Goal: Contribute content: Contribute content

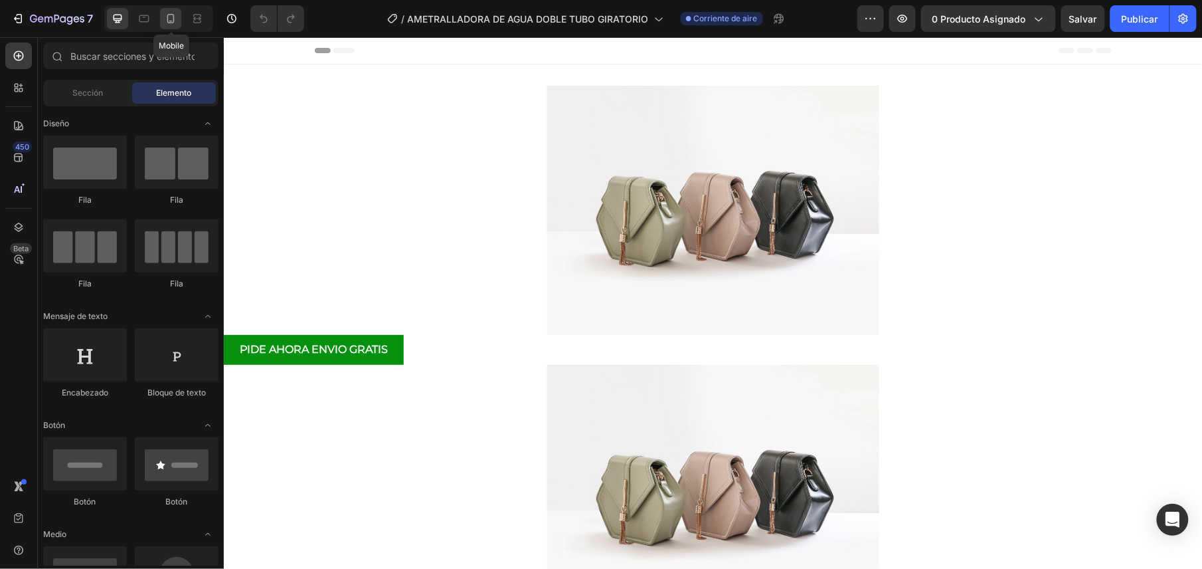
click at [167, 25] on icon at bounding box center [170, 18] width 13 height 13
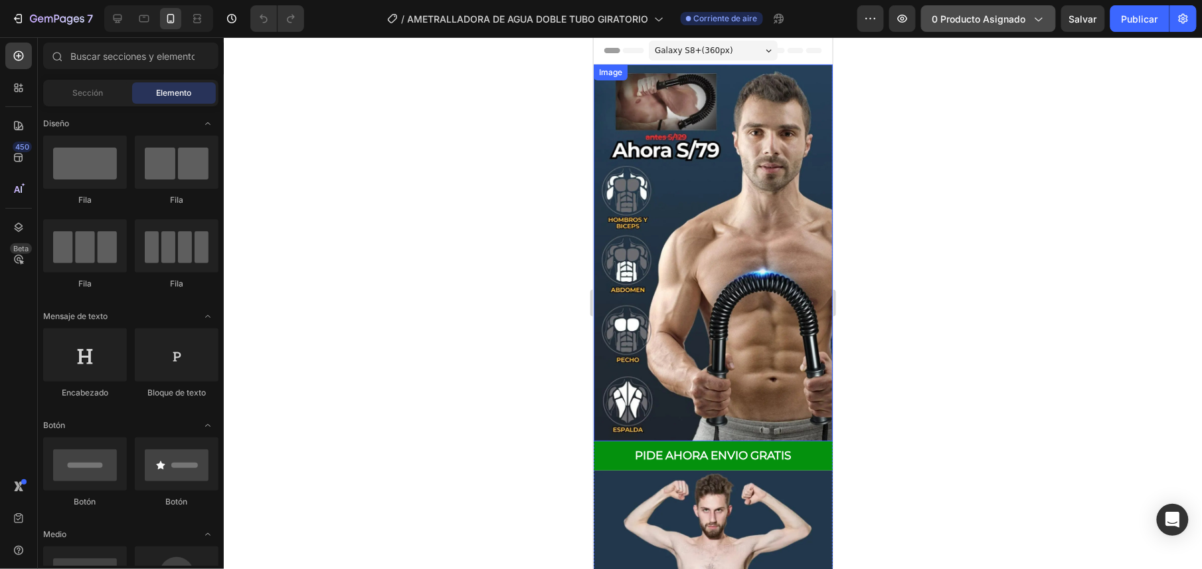
click at [1030, 13] on div "0 producto asignado" at bounding box center [989, 19] width 112 height 14
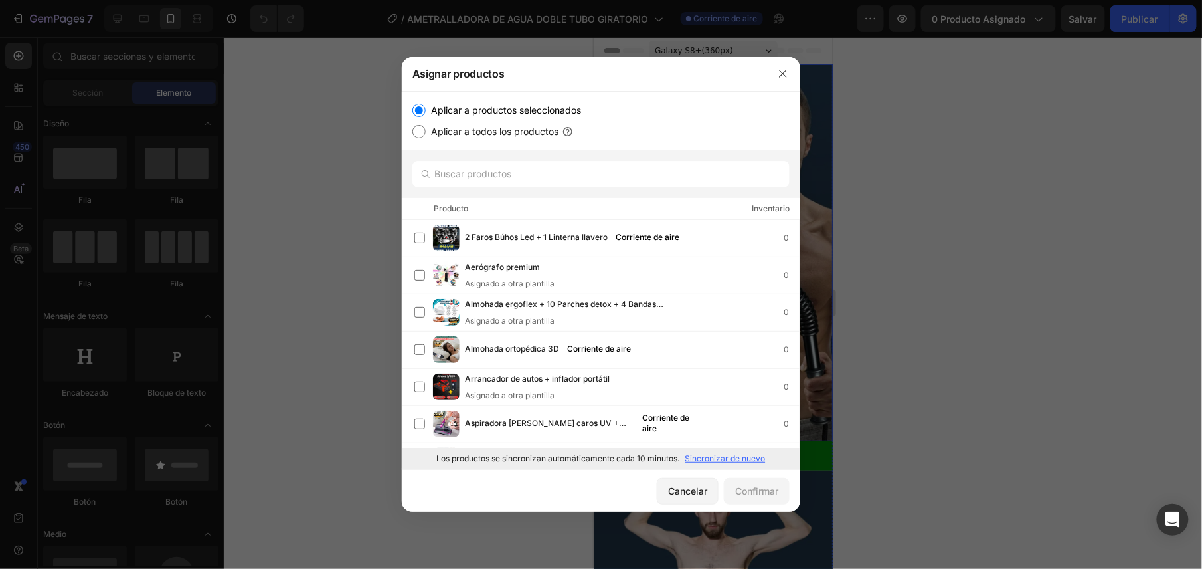
click at [732, 454] on p "Sincronizar de nuevo" at bounding box center [726, 458] width 80 height 12
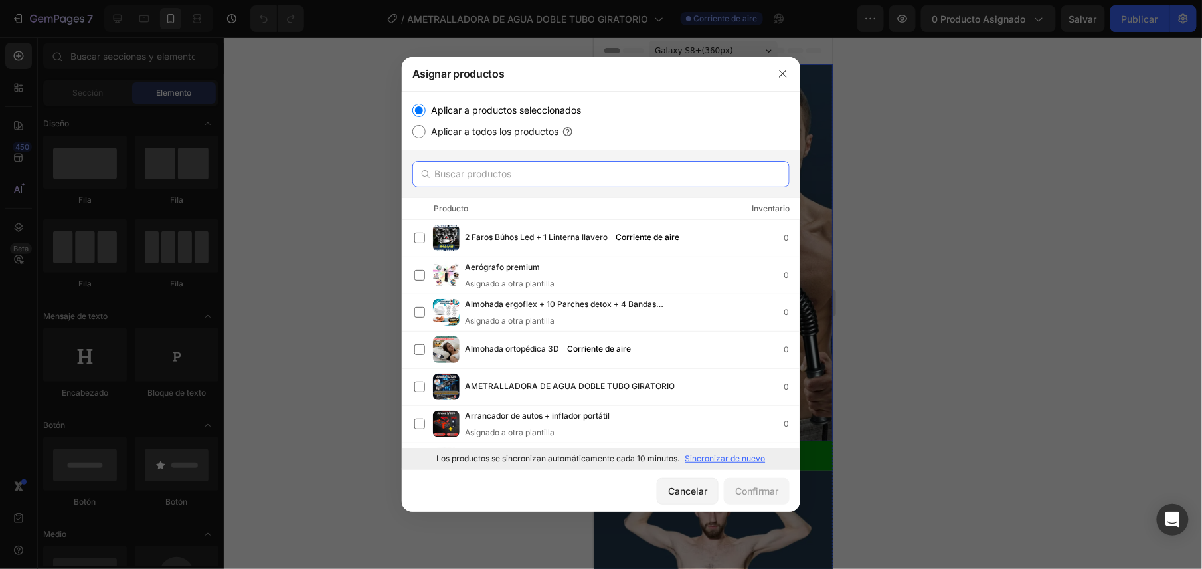
click at [500, 181] on input "text" at bounding box center [601, 174] width 377 height 27
paste input "AMETRALLADORA DE AGUA DOBLE TUBO GIRATORIO"
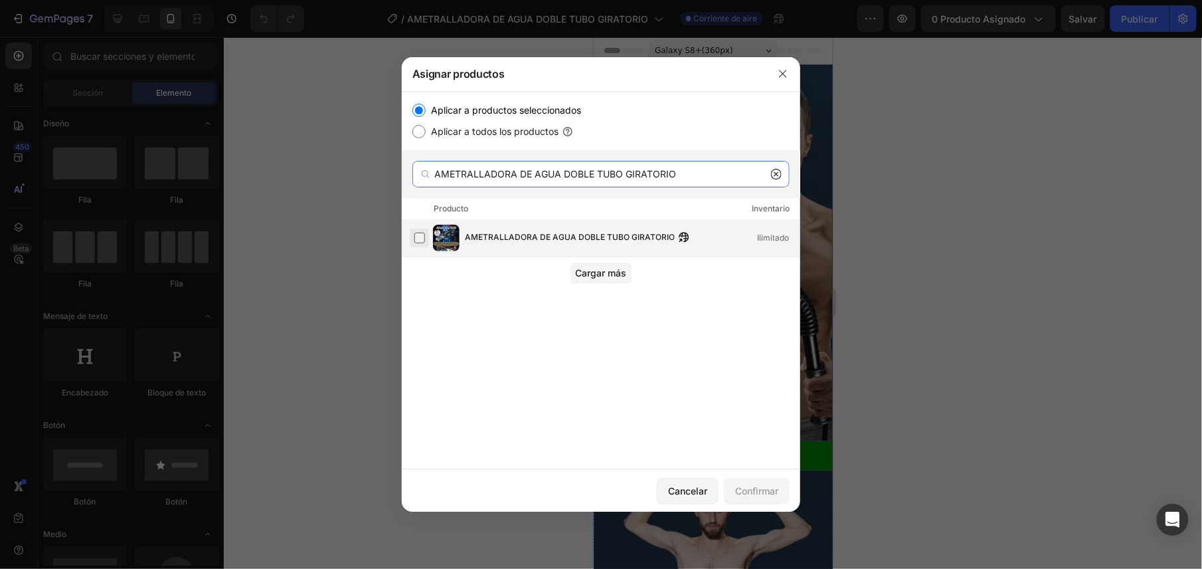
type input "AMETRALLADORA DE AGUA DOBLE TUBO GIRATORIO"
click at [422, 233] on label at bounding box center [420, 238] width 11 height 11
click at [753, 494] on font "Confirmar" at bounding box center [756, 491] width 43 height 14
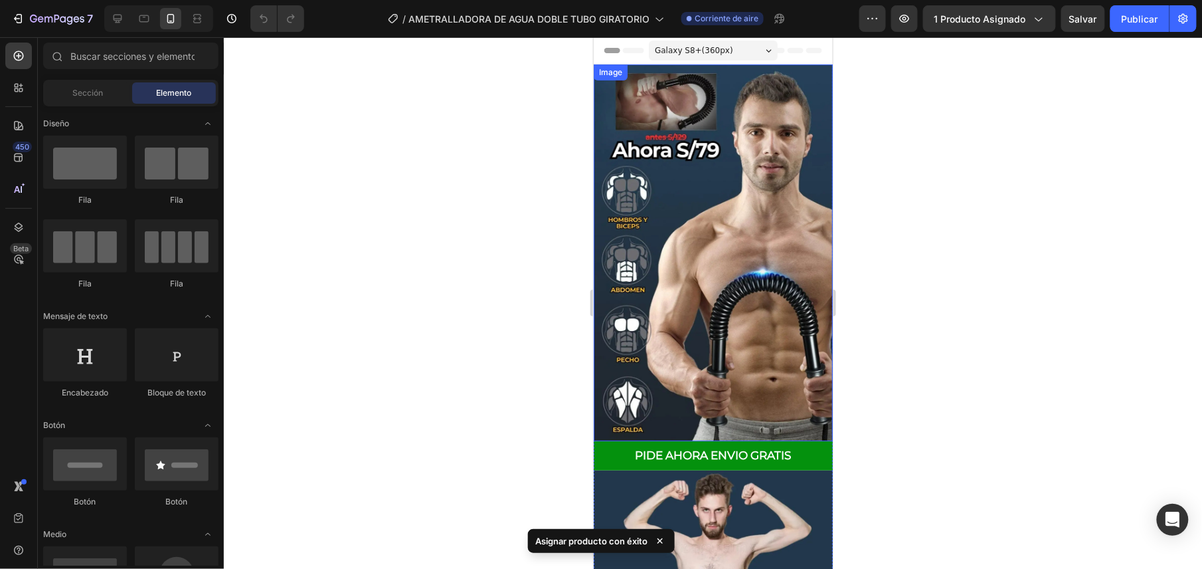
click at [709, 184] on img at bounding box center [712, 252] width 239 height 377
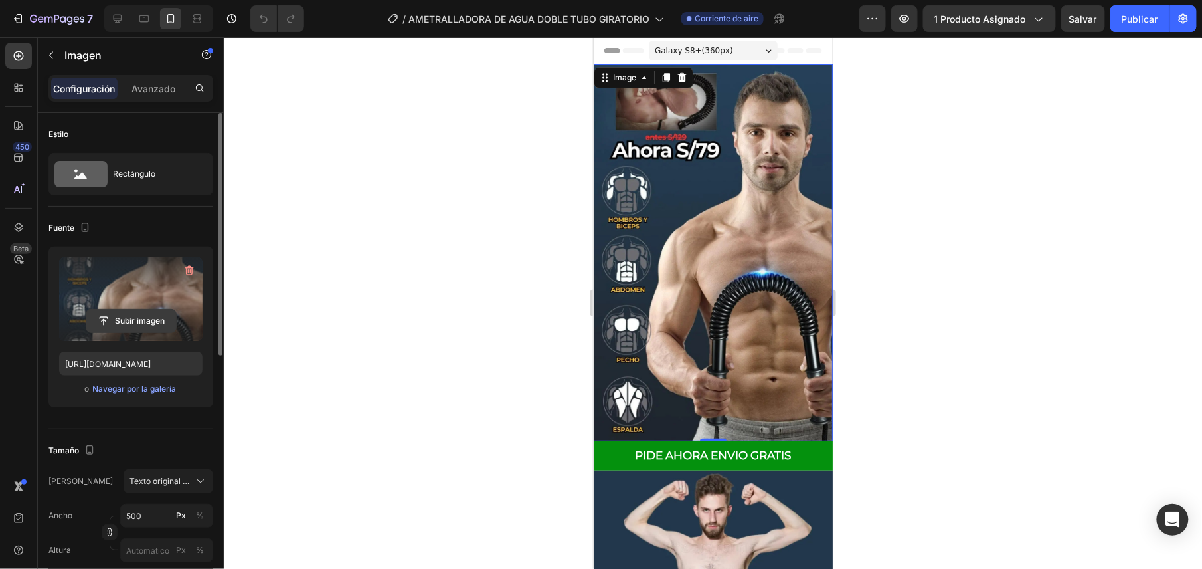
click at [150, 327] on input "file" at bounding box center [131, 321] width 90 height 23
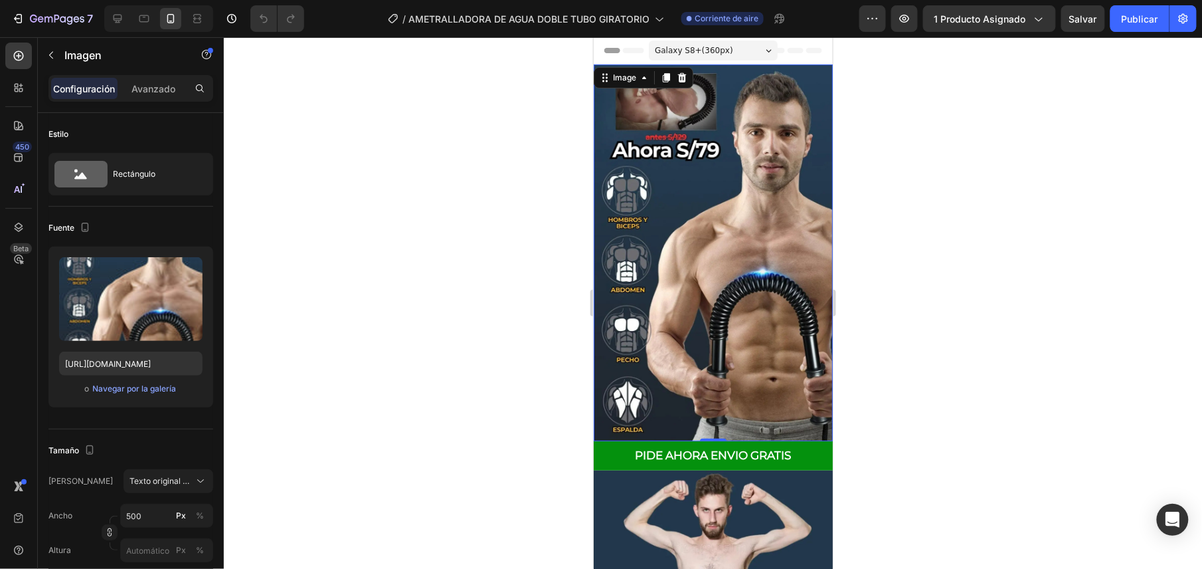
click at [691, 270] on img at bounding box center [712, 252] width 239 height 377
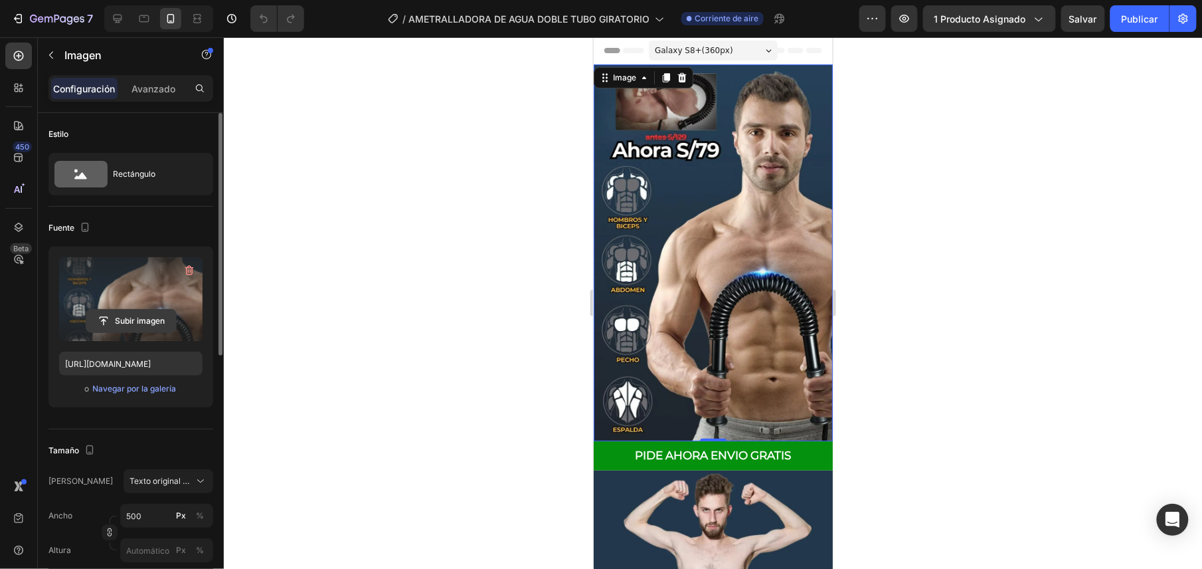
click at [157, 327] on input "file" at bounding box center [131, 321] width 90 height 23
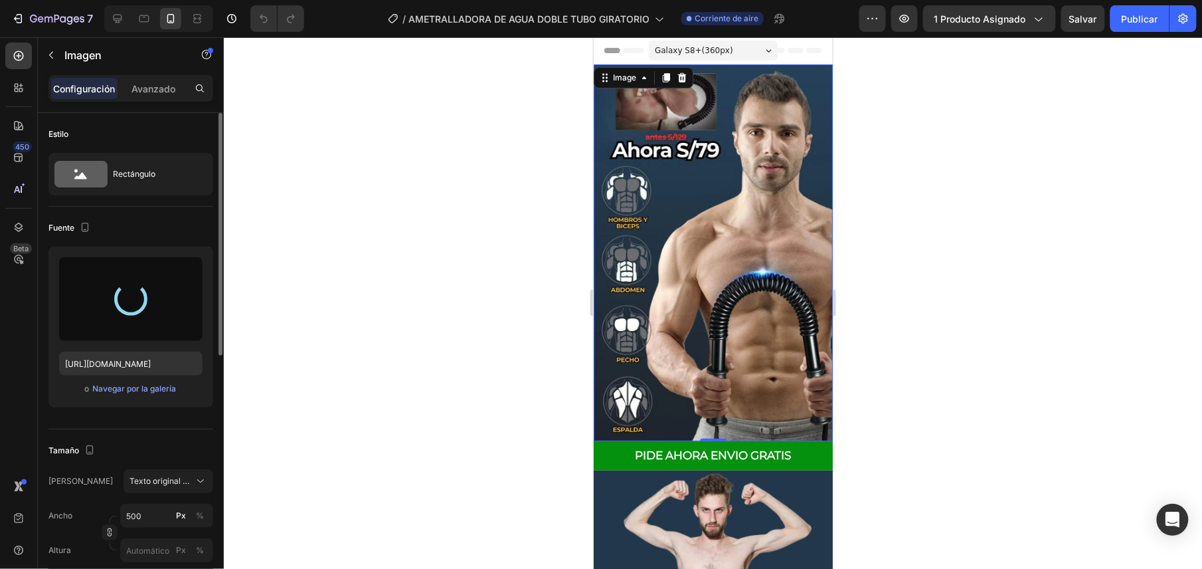
type input "[URL][DOMAIN_NAME]"
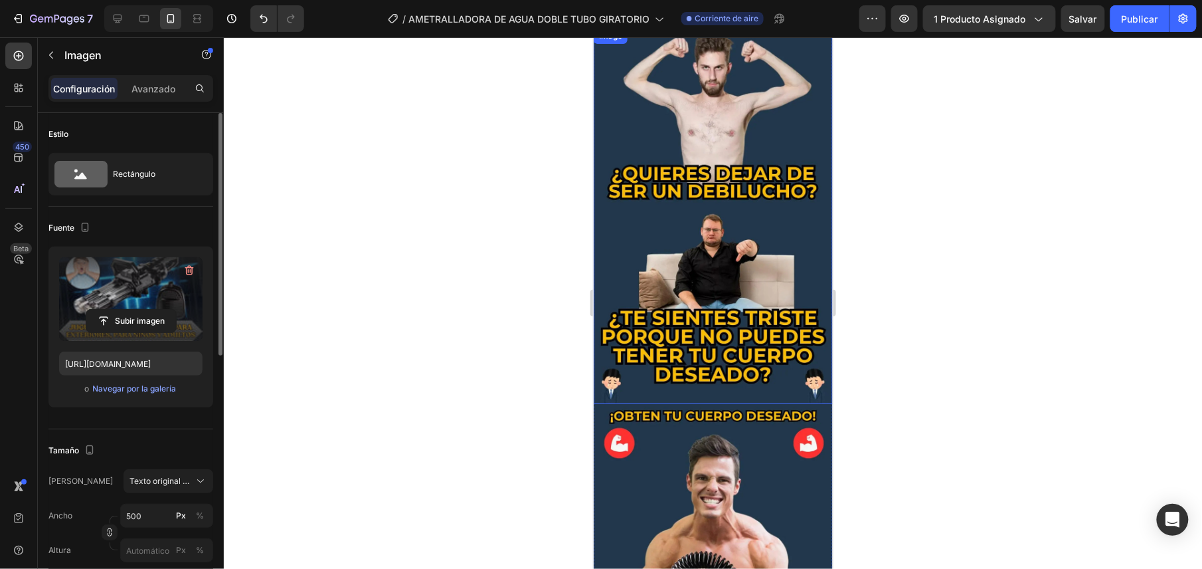
scroll to position [354, 0]
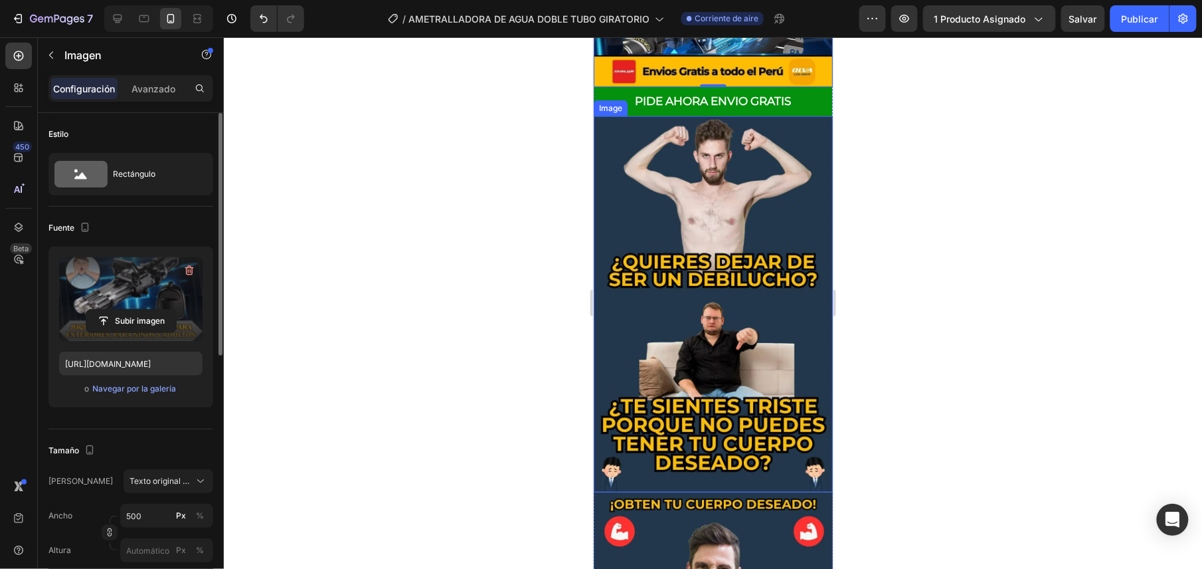
click at [707, 302] on img at bounding box center [712, 304] width 239 height 377
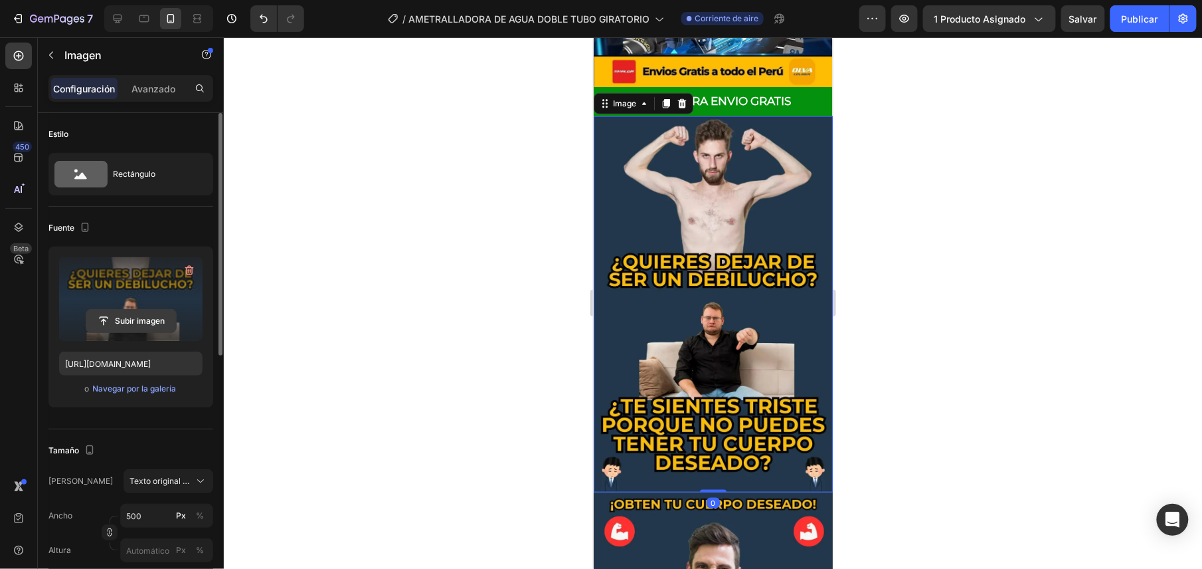
click at [121, 327] on input "file" at bounding box center [131, 321] width 90 height 23
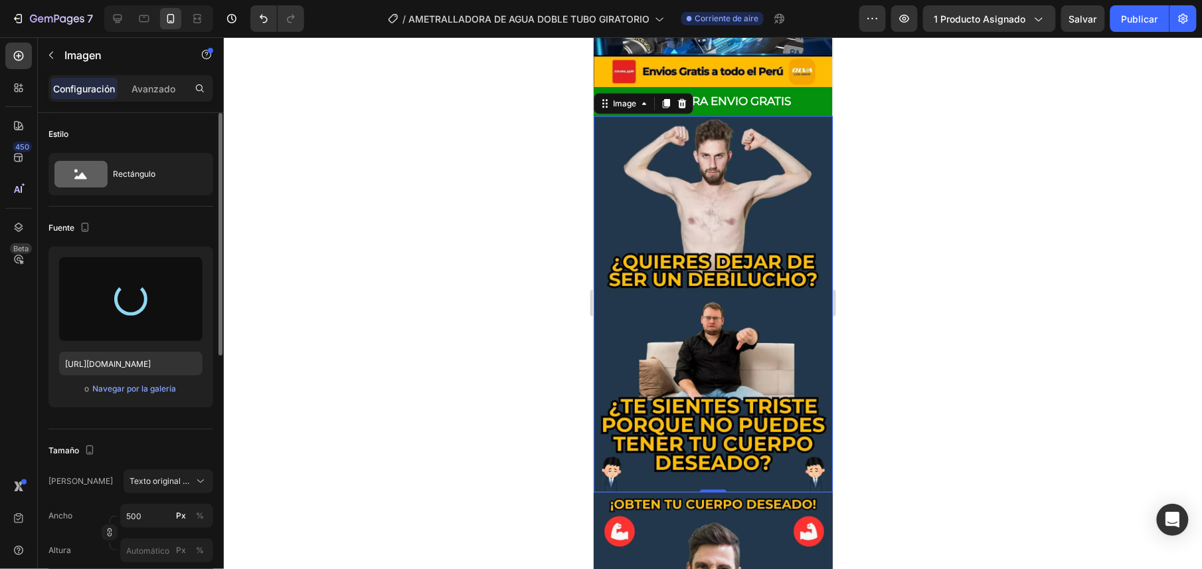
type input "[URL][DOMAIN_NAME]"
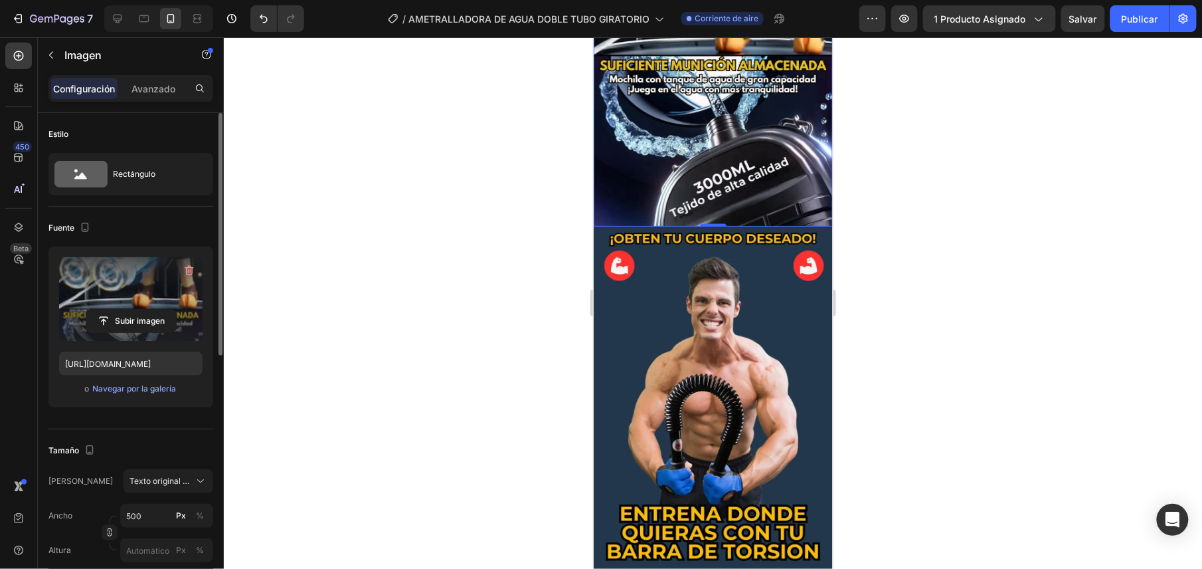
scroll to position [708, 0]
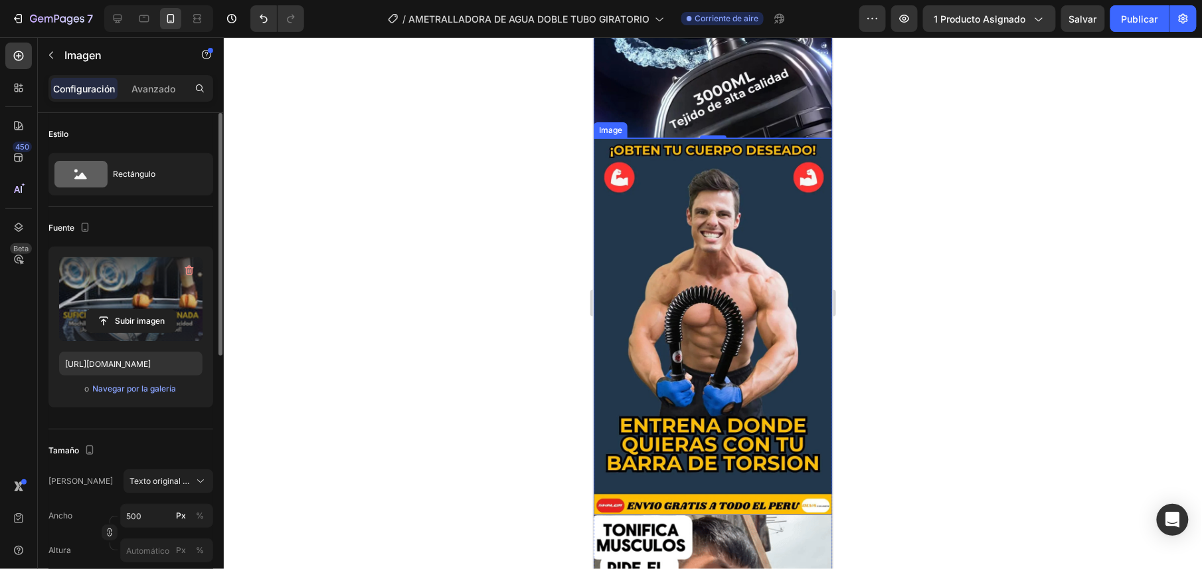
click at [701, 261] on img at bounding box center [712, 326] width 239 height 377
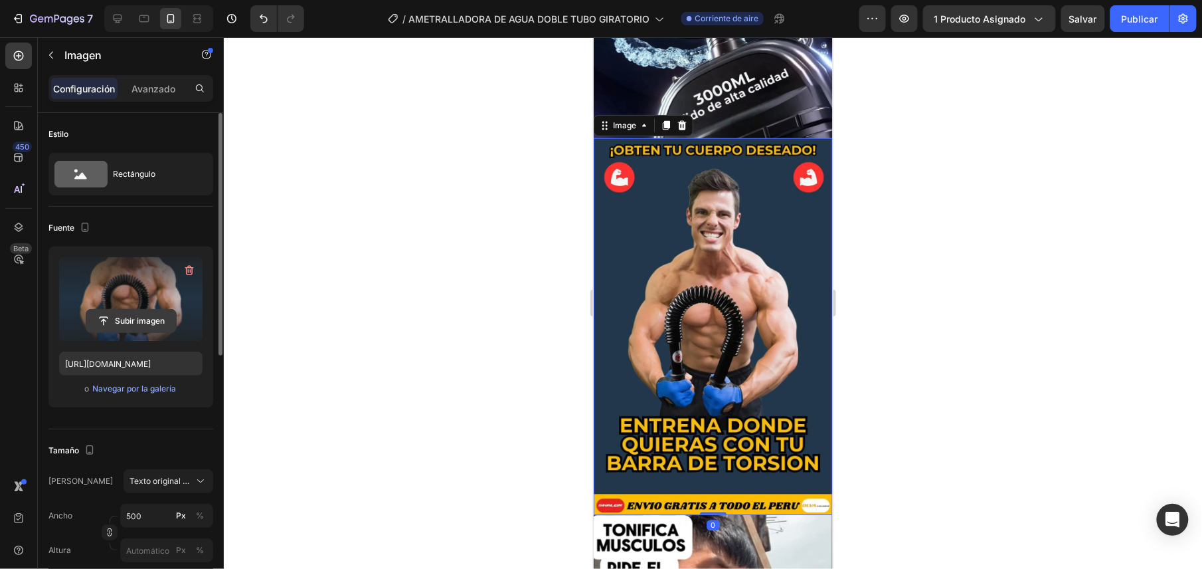
click at [147, 327] on input "file" at bounding box center [131, 321] width 90 height 23
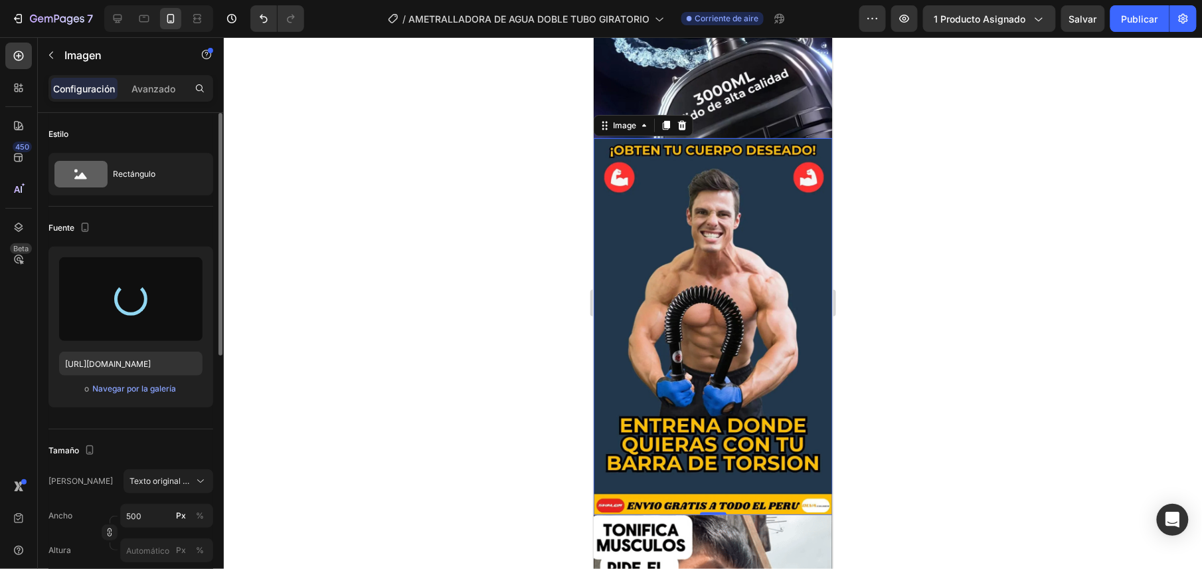
type input "[URL][DOMAIN_NAME]"
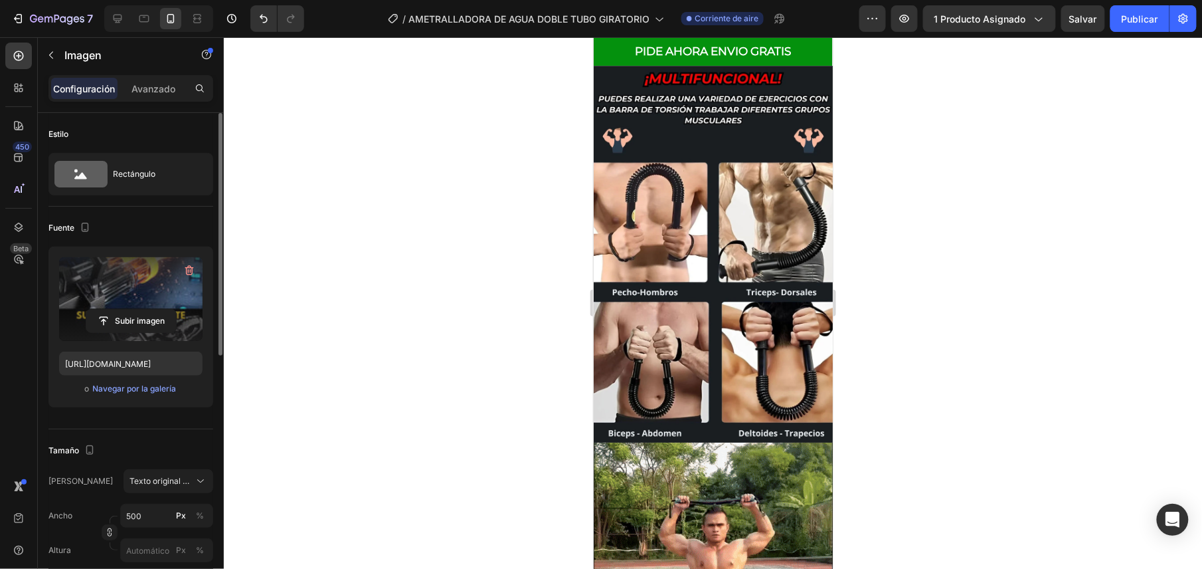
scroll to position [1417, 0]
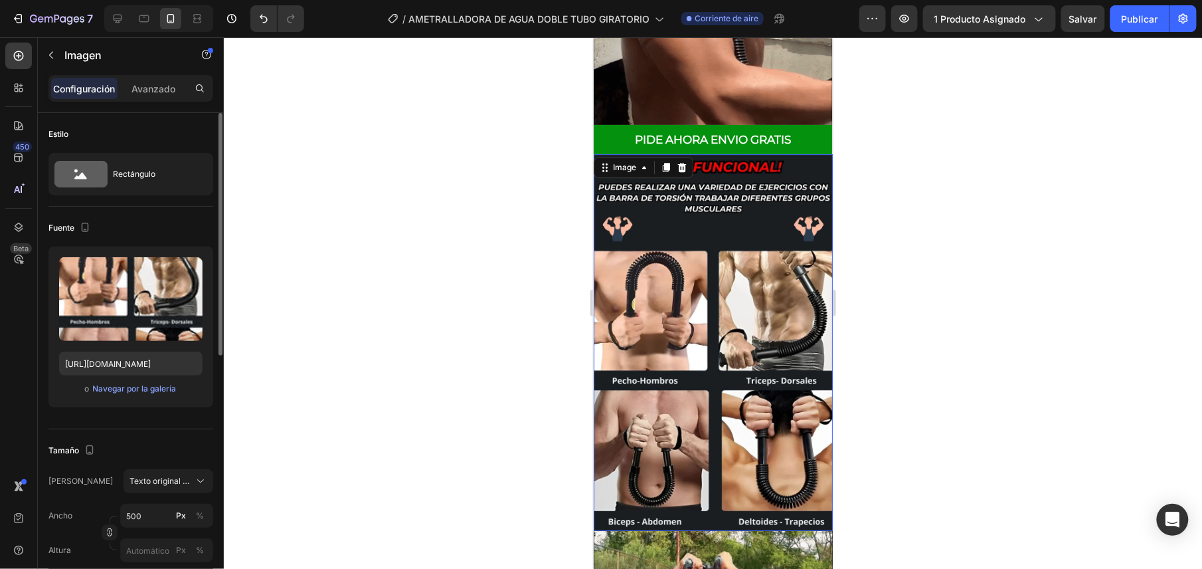
click at [646, 274] on img at bounding box center [712, 341] width 239 height 377
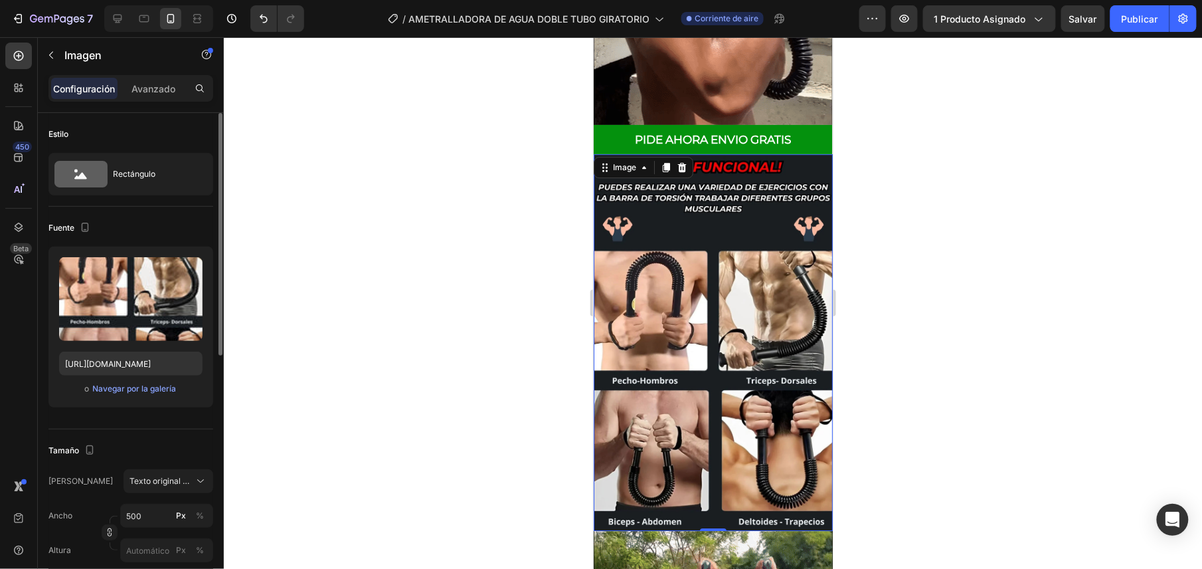
click at [698, 313] on img at bounding box center [712, 341] width 239 height 377
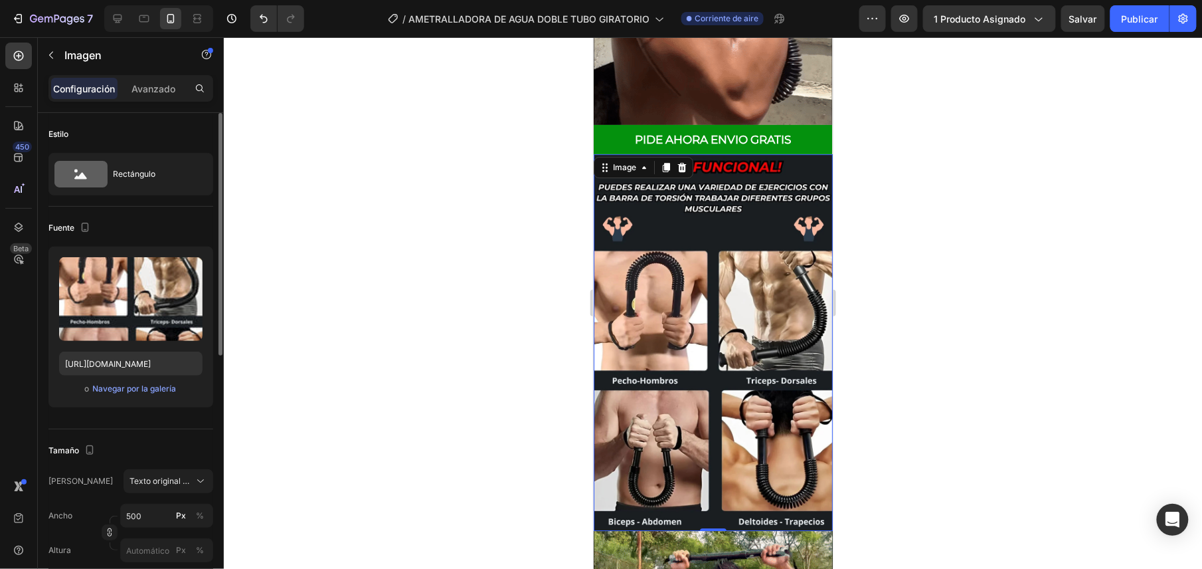
click at [672, 260] on img at bounding box center [712, 341] width 239 height 377
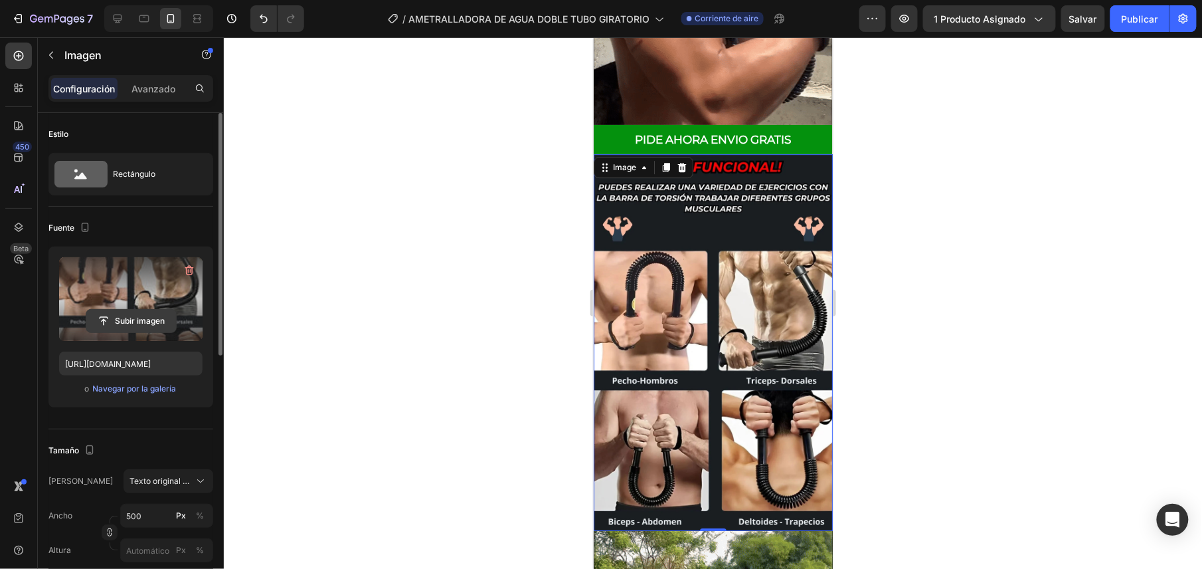
click at [163, 328] on input "file" at bounding box center [131, 321] width 90 height 23
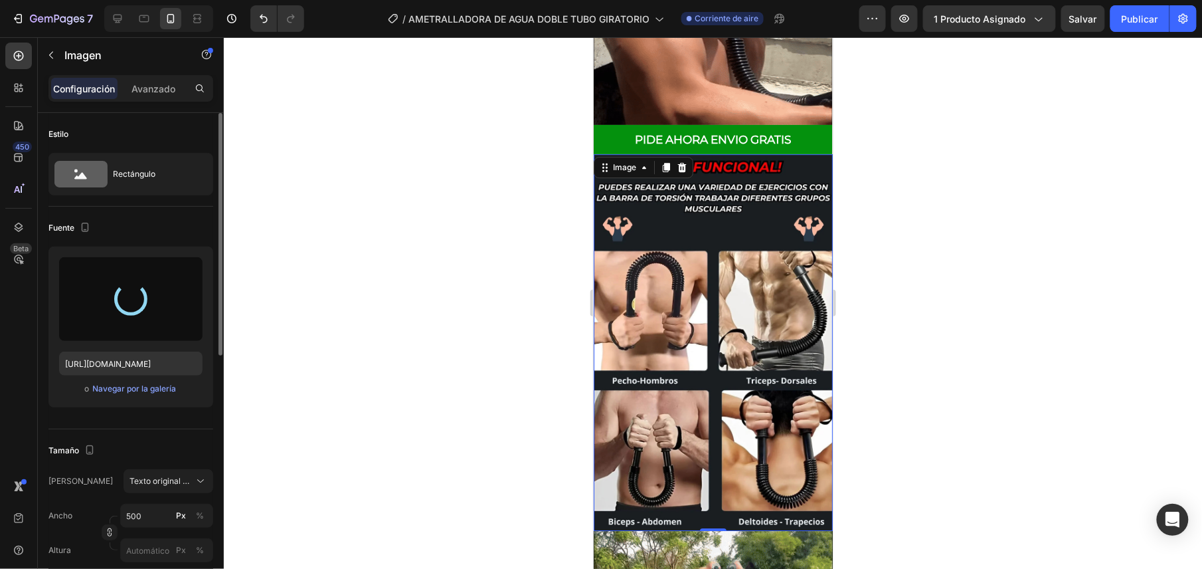
type input "[URL][DOMAIN_NAME]"
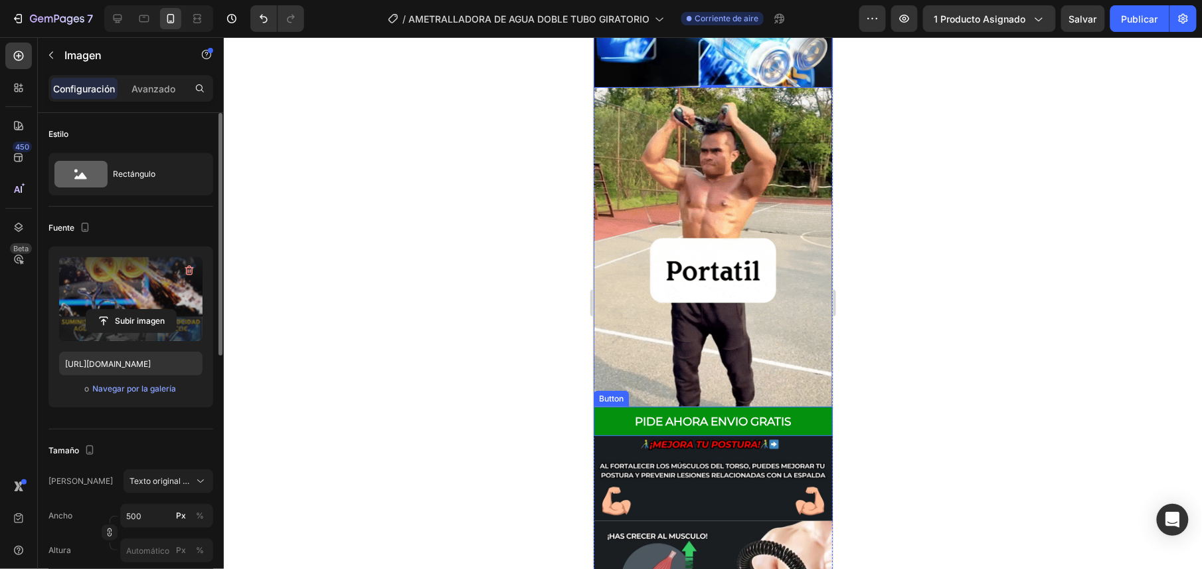
scroll to position [2126, 0]
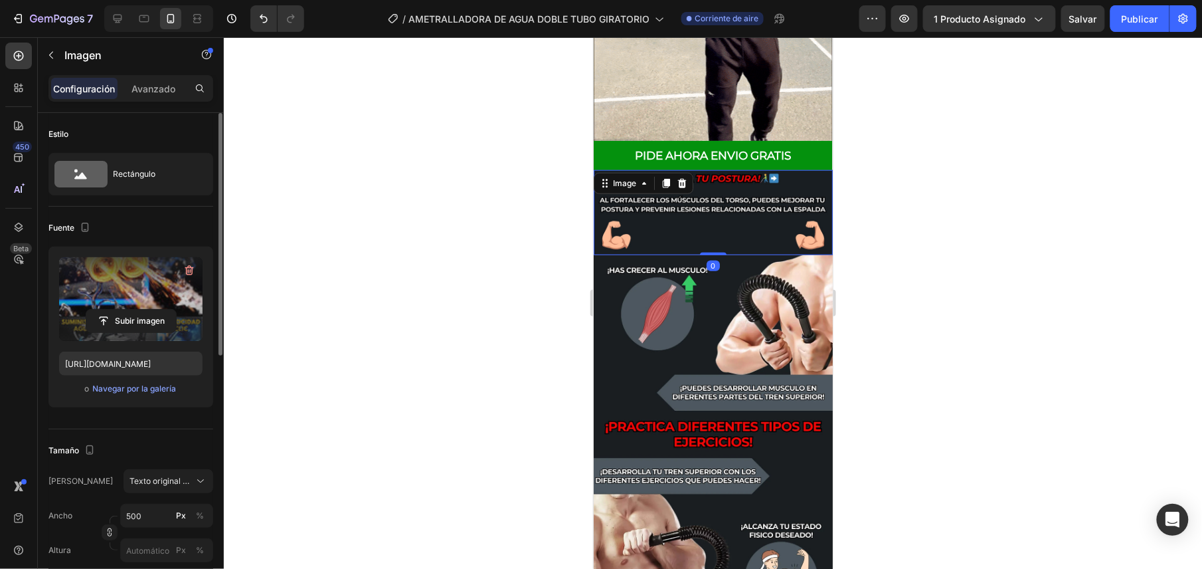
click at [760, 169] on img at bounding box center [712, 211] width 239 height 85
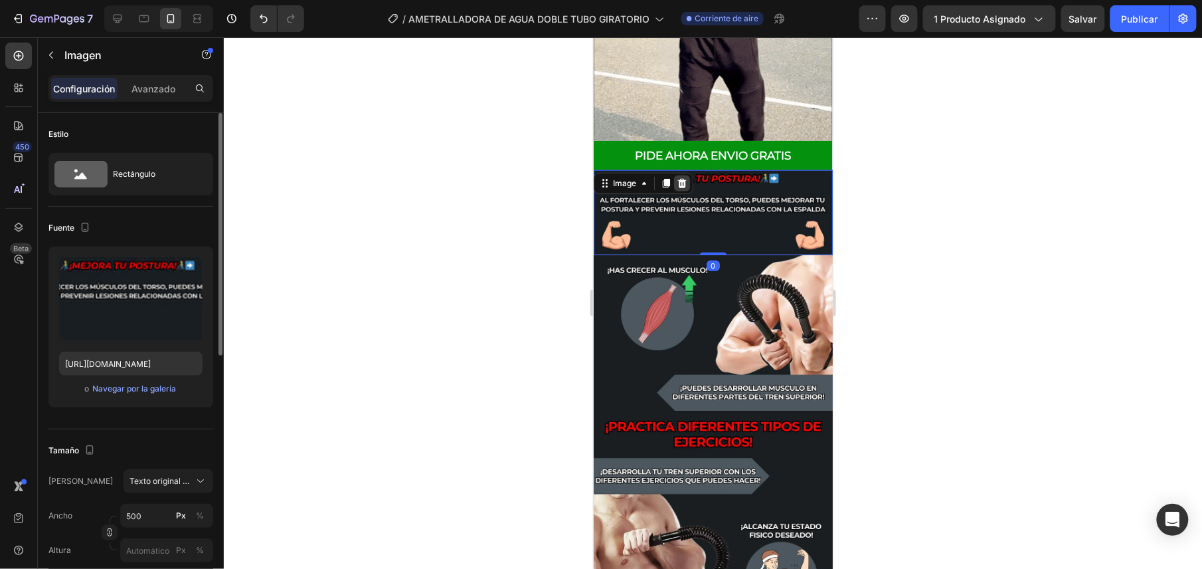
click at [678, 177] on icon at bounding box center [681, 182] width 11 height 11
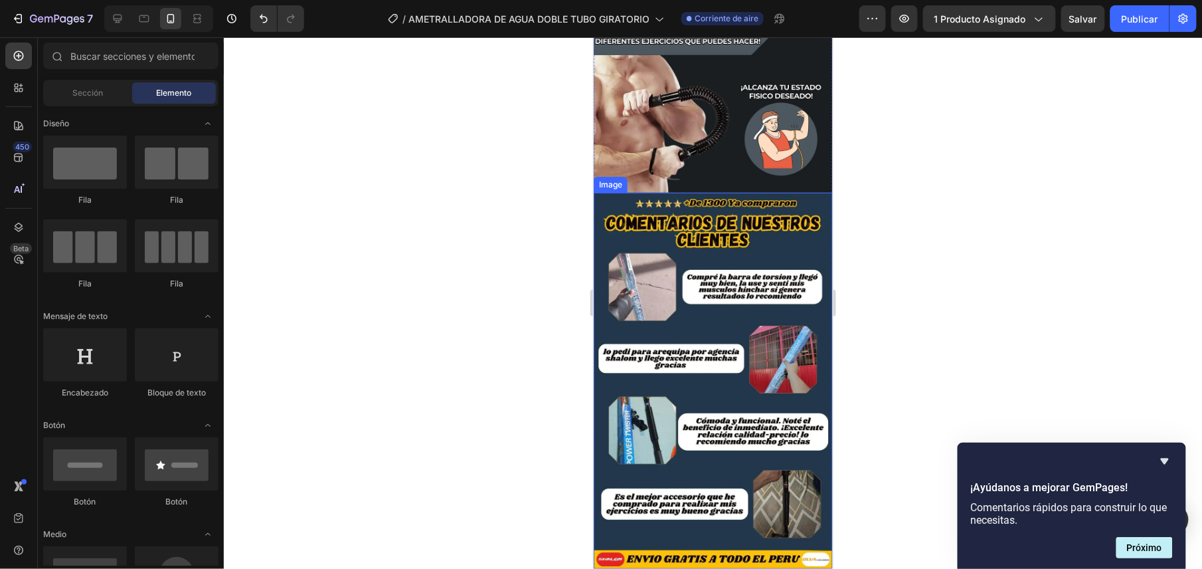
scroll to position [2037, 0]
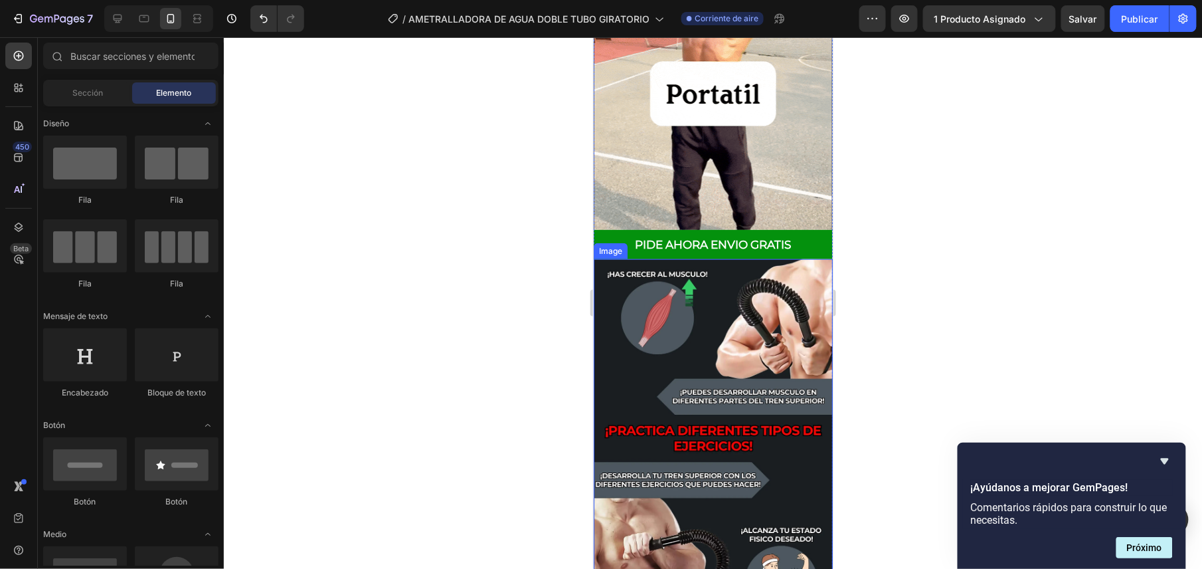
click at [731, 277] on img at bounding box center [712, 446] width 239 height 377
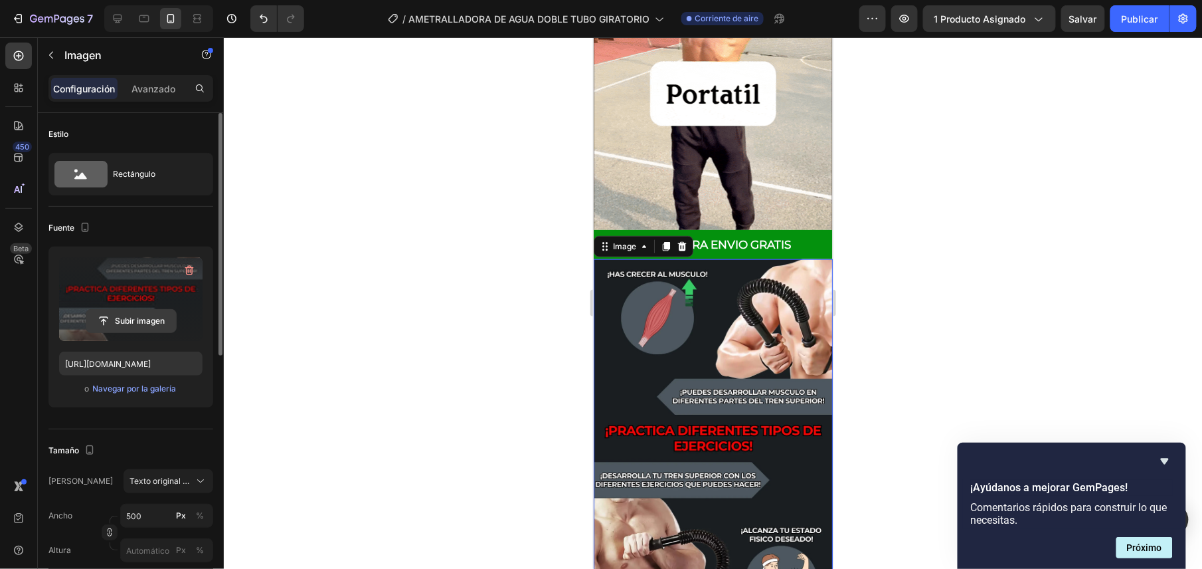
click at [132, 323] on input "file" at bounding box center [131, 321] width 90 height 23
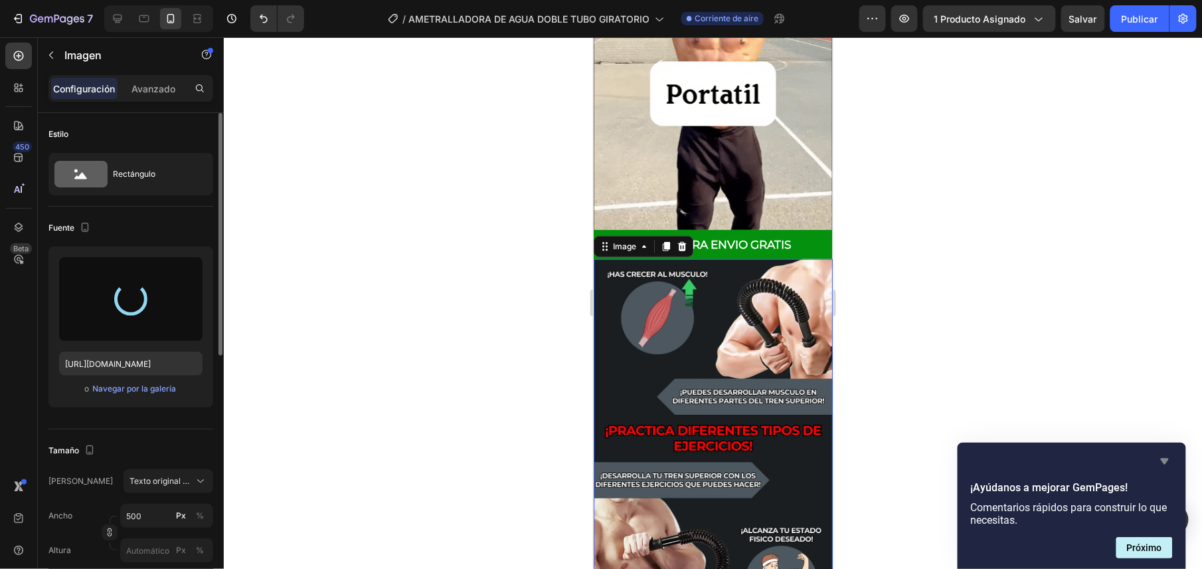
click at [1165, 460] on icon "Ocultar encuesta" at bounding box center [1165, 461] width 8 height 6
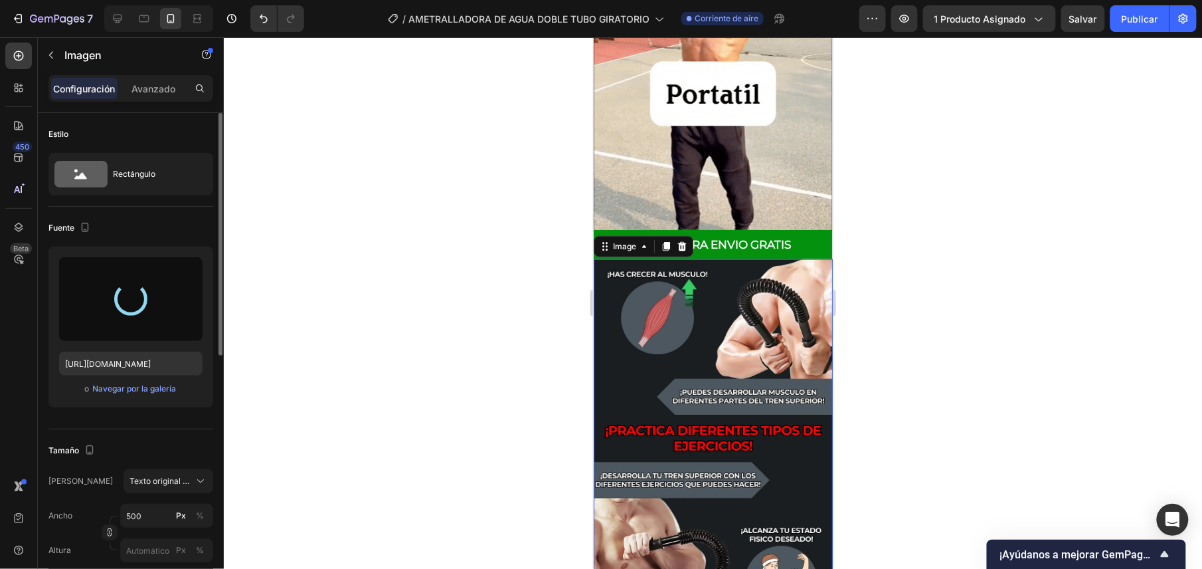
type input "[URL][DOMAIN_NAME]"
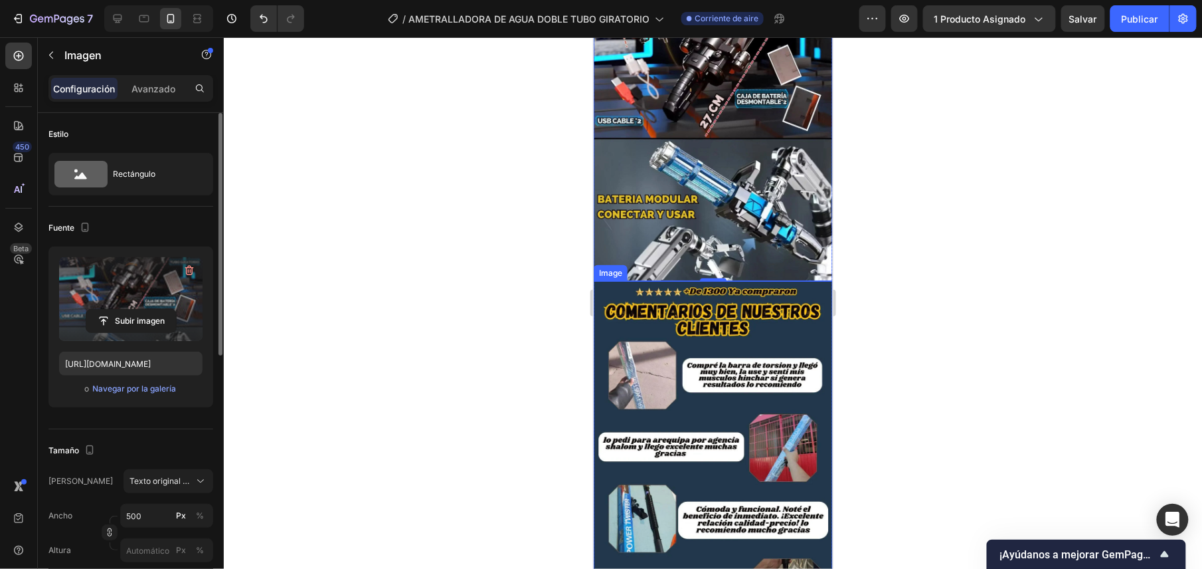
scroll to position [2480, 0]
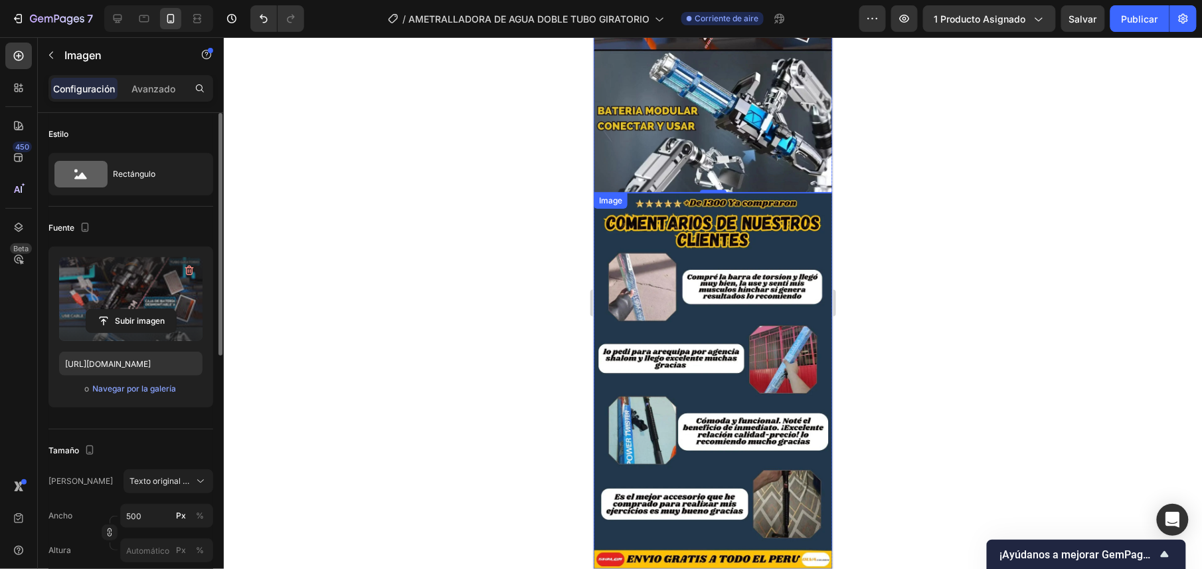
click at [668, 327] on img at bounding box center [712, 380] width 239 height 377
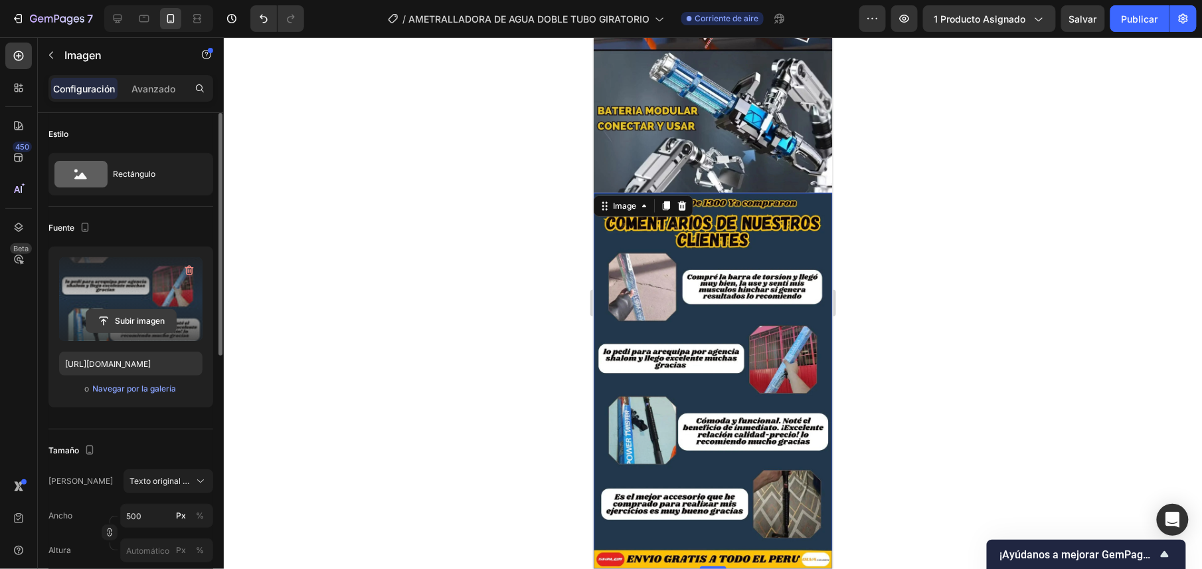
click at [143, 327] on input "file" at bounding box center [131, 321] width 90 height 23
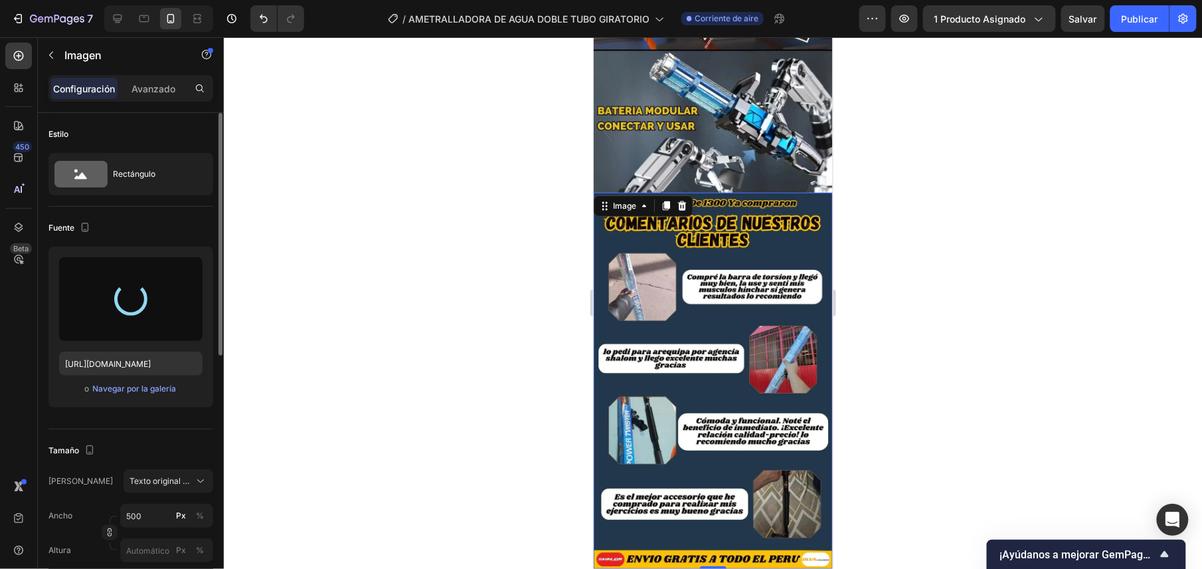
type input "[URL][DOMAIN_NAME]"
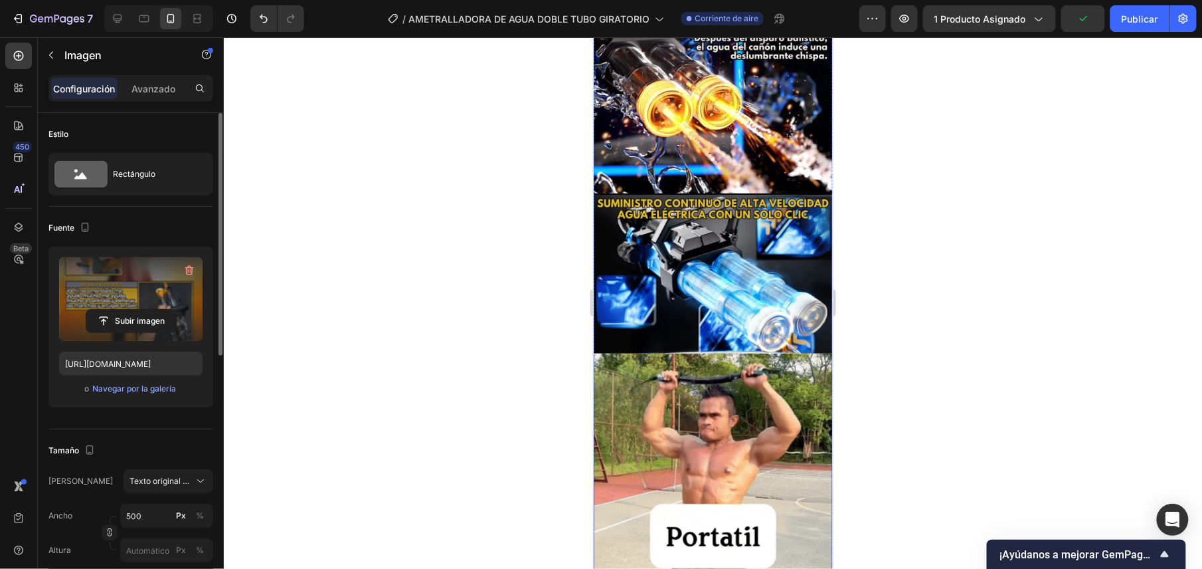
scroll to position [1240, 0]
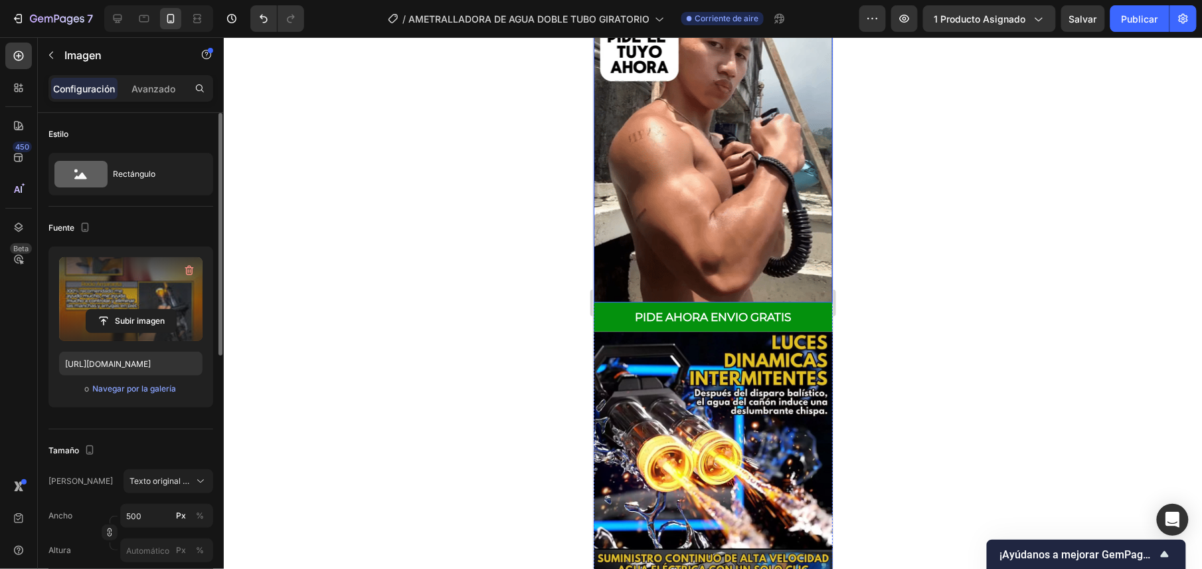
click at [702, 151] on img at bounding box center [712, 142] width 239 height 319
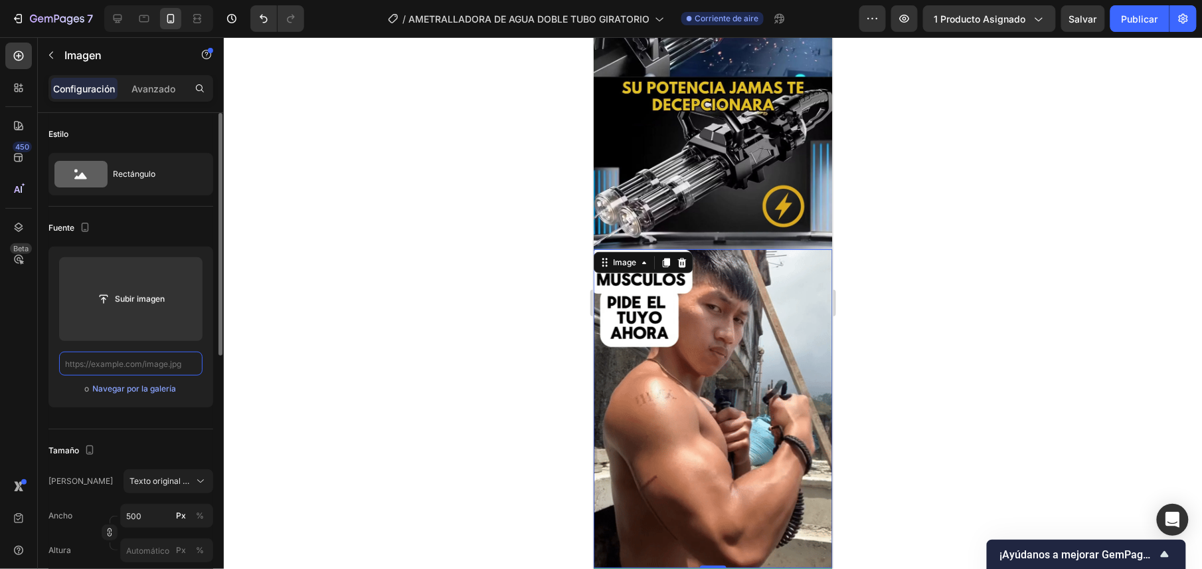
scroll to position [0, 0]
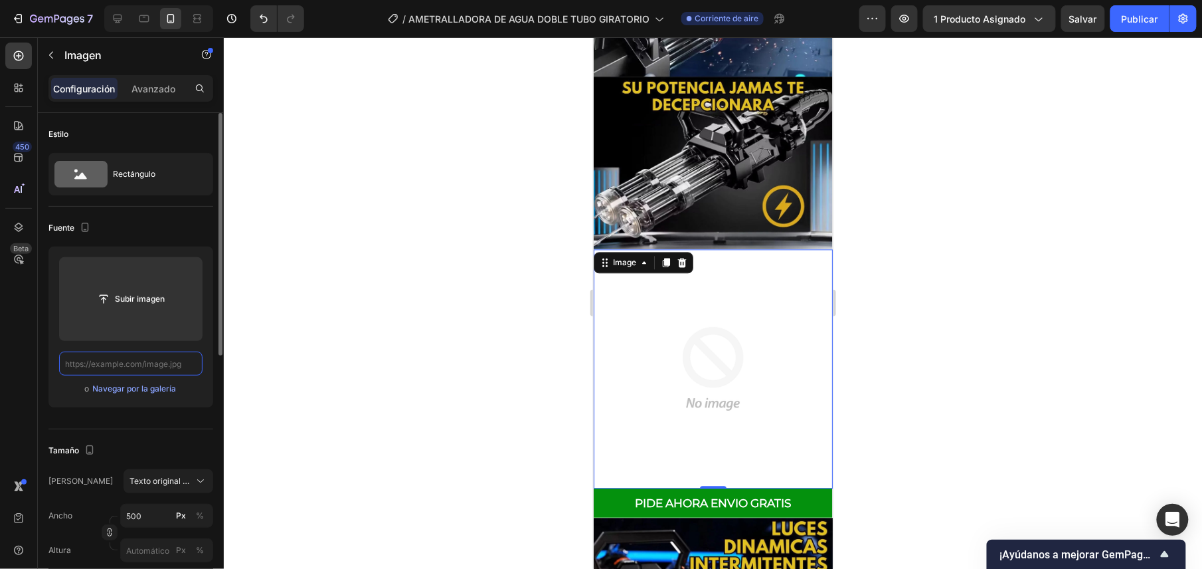
paste input "[URL][DOMAIN_NAME]"
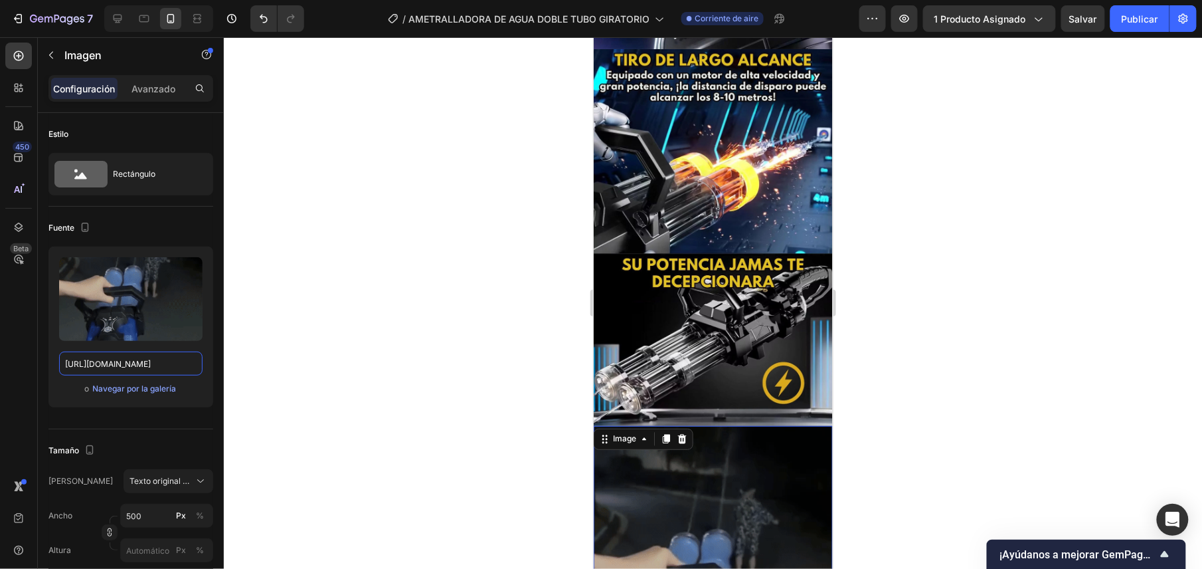
scroll to position [1063, 0]
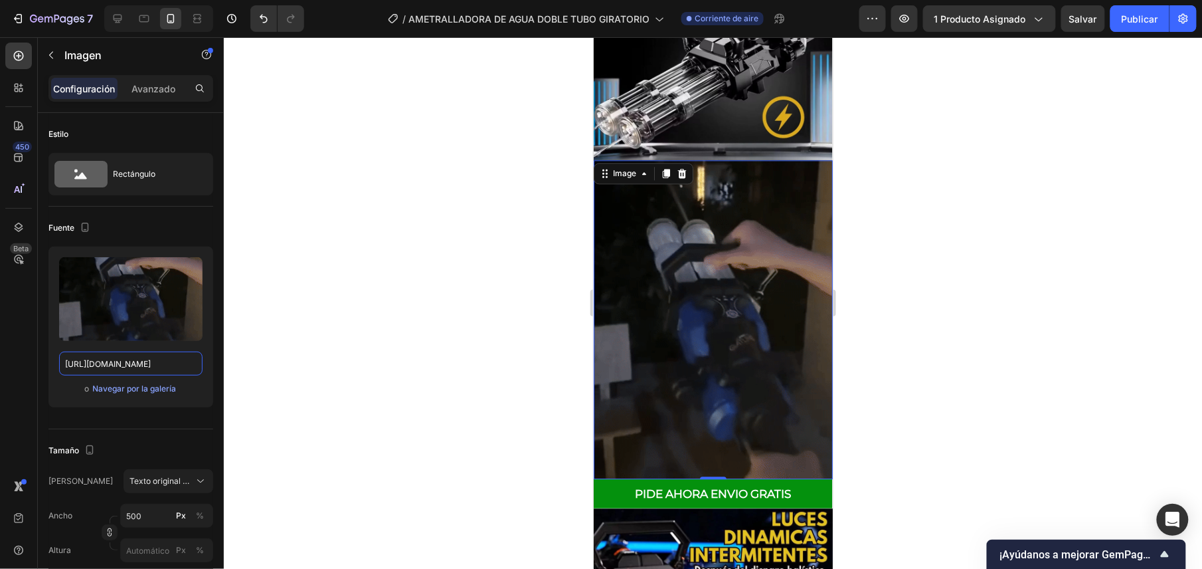
type input "[URL][DOMAIN_NAME]"
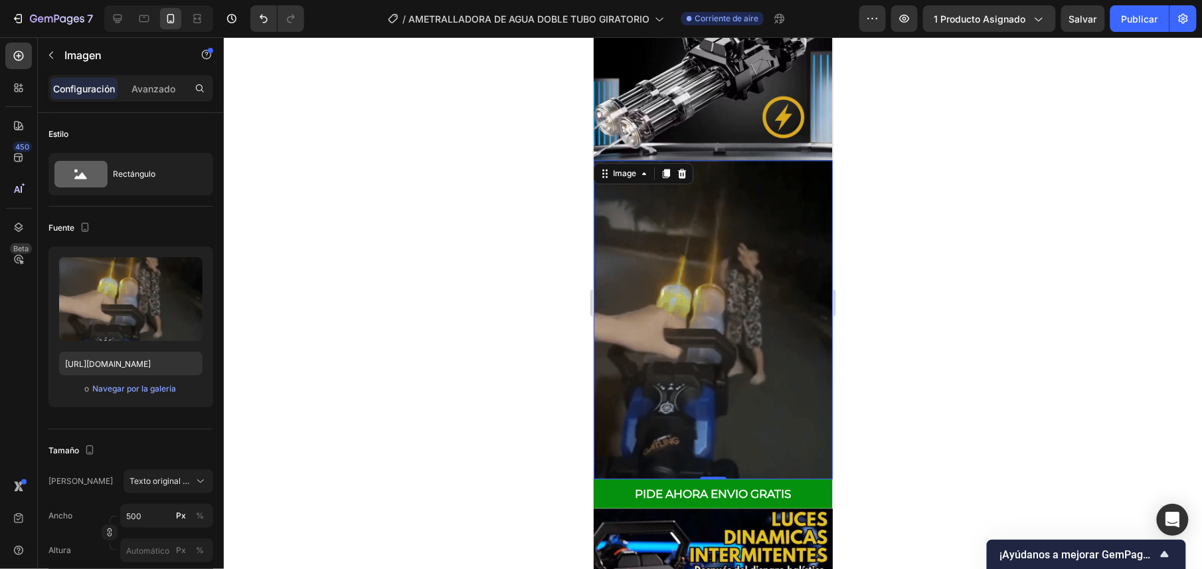
click at [543, 357] on div at bounding box center [713, 302] width 979 height 531
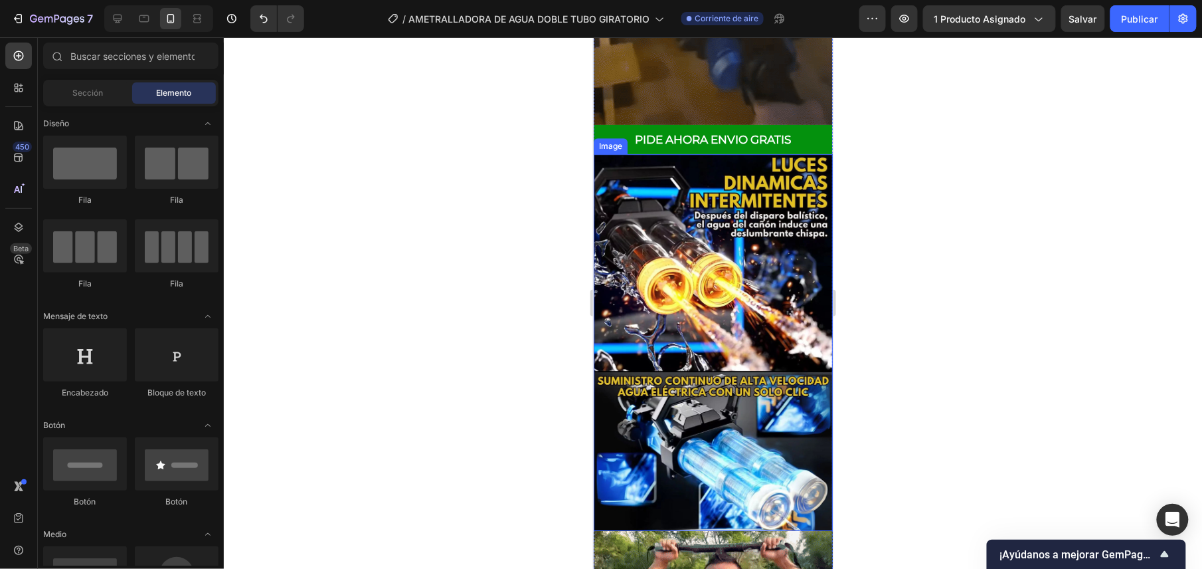
scroll to position [1683, 0]
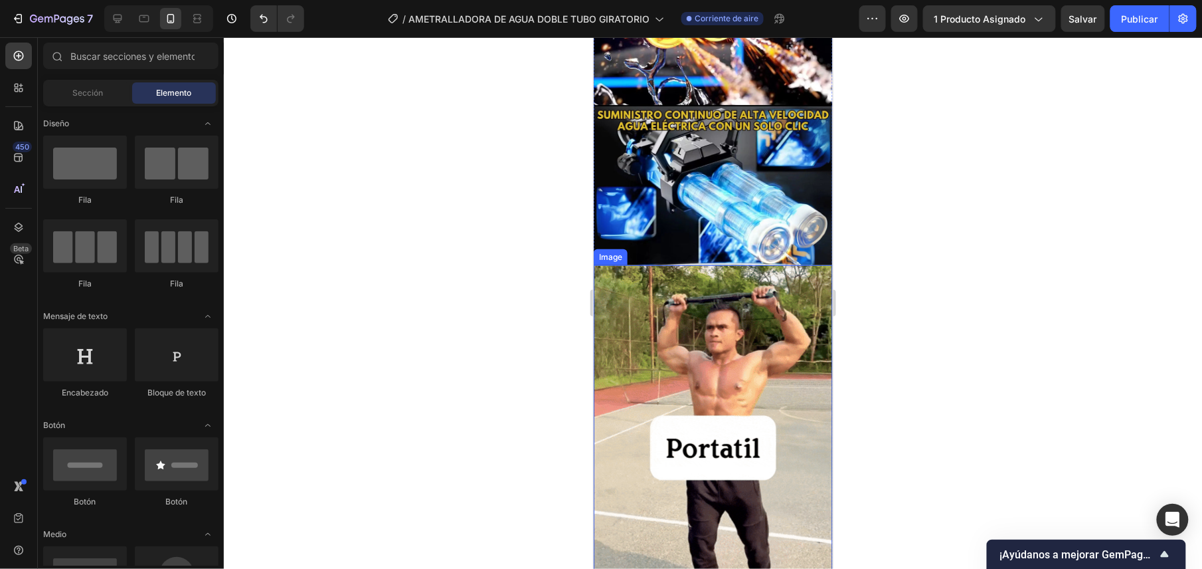
click at [704, 385] on img at bounding box center [712, 423] width 239 height 319
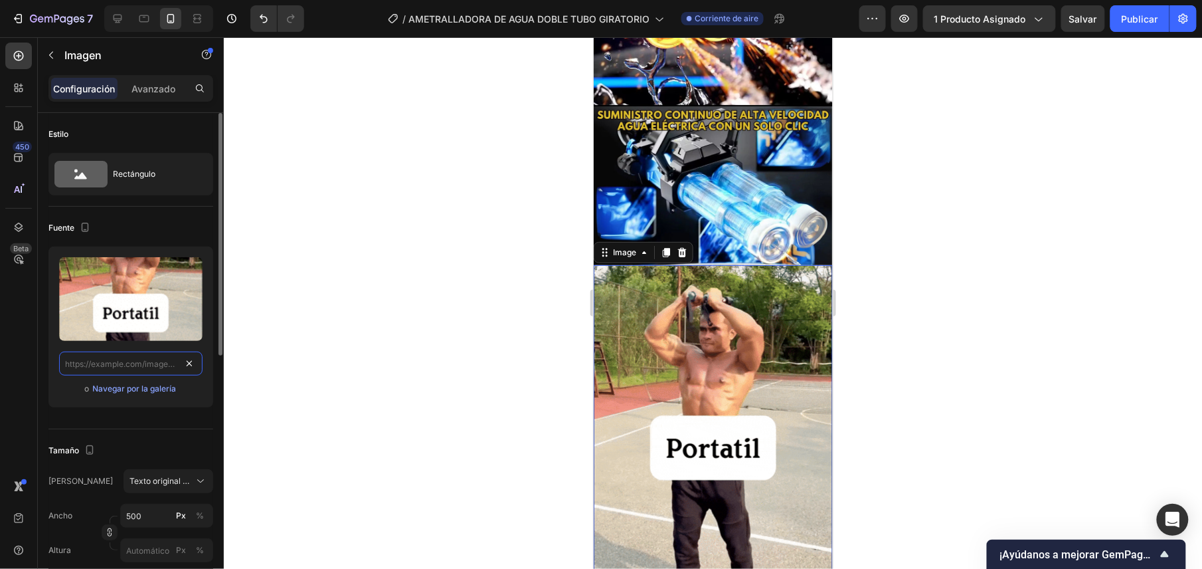
scroll to position [0, 0]
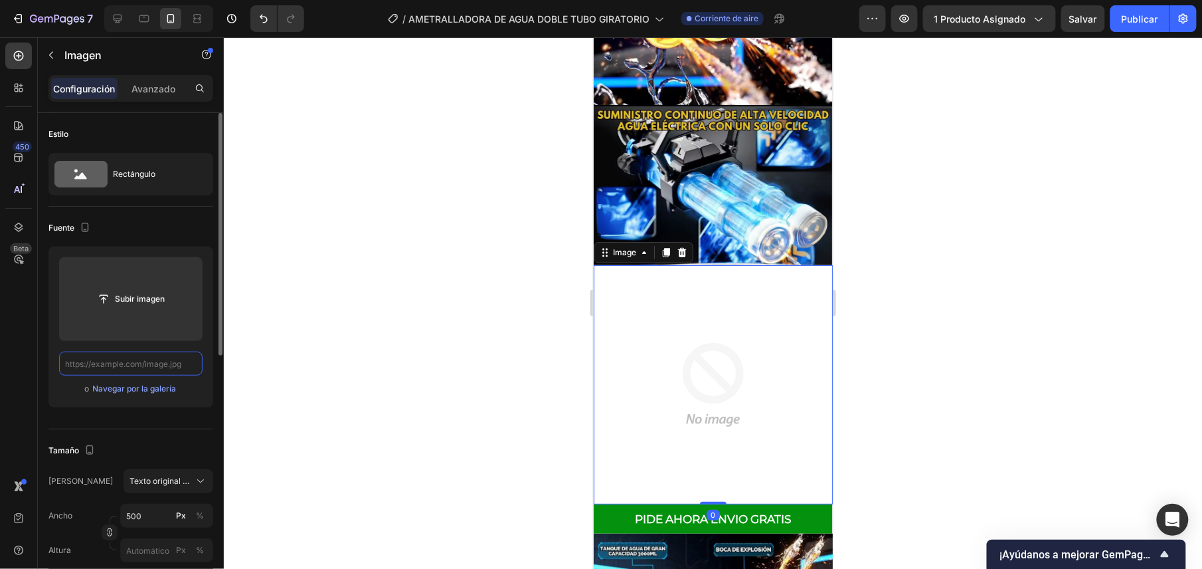
paste input "[URL][DOMAIN_NAME]"
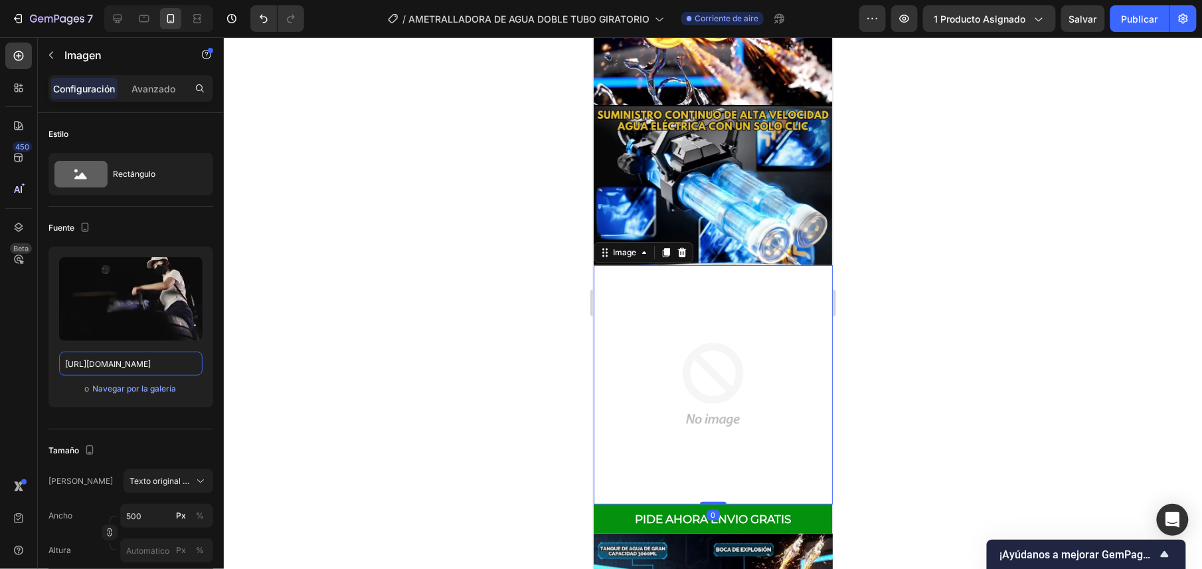
scroll to position [0, 676]
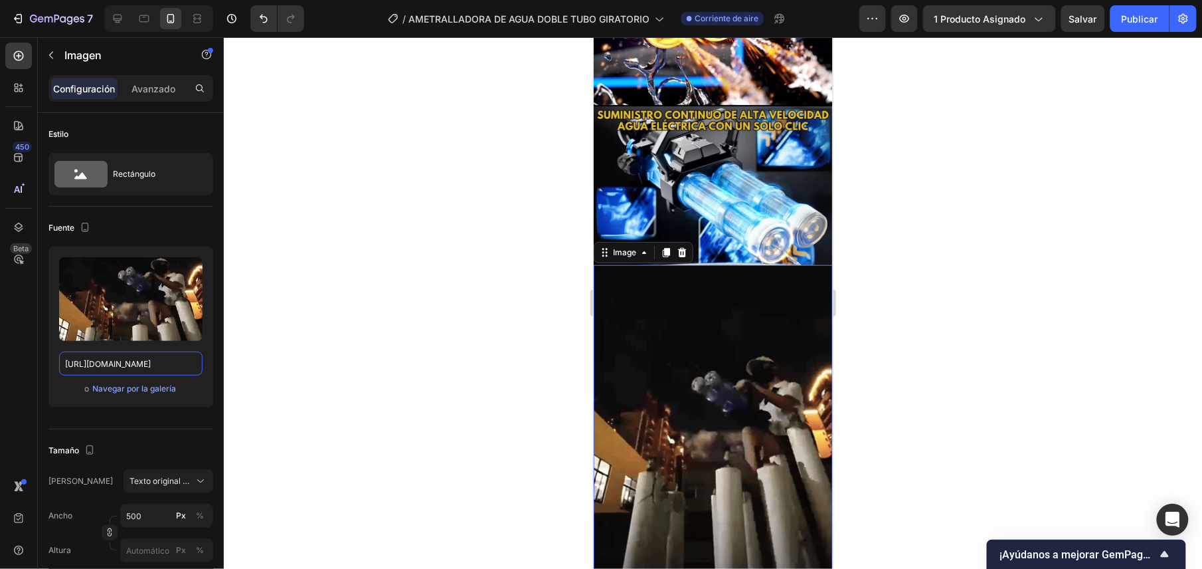
type input "[URL][DOMAIN_NAME]"
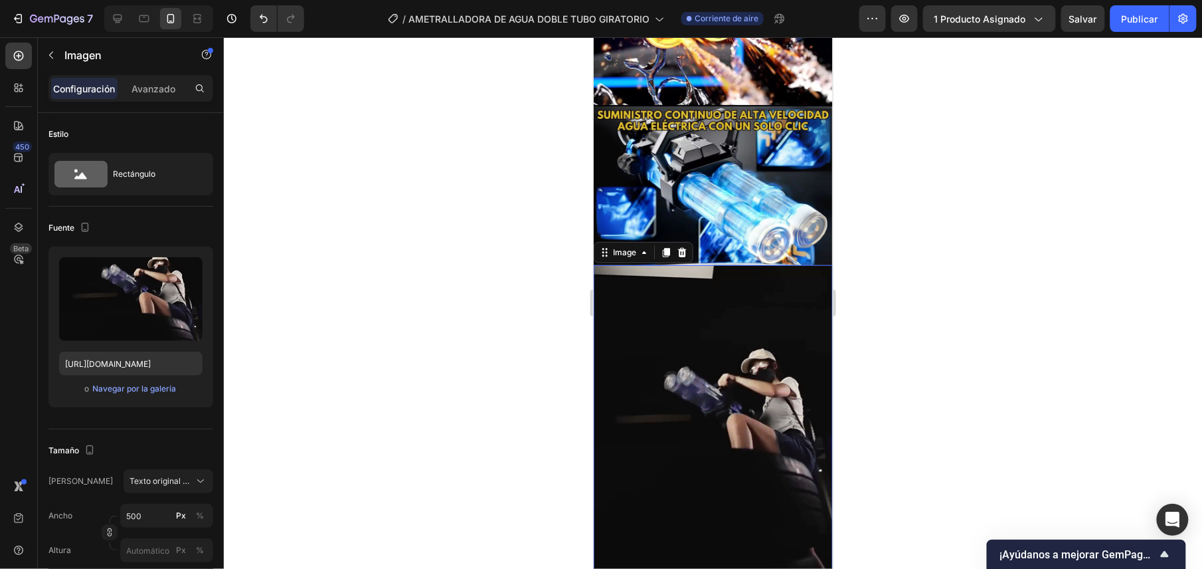
click at [535, 324] on div at bounding box center [713, 302] width 979 height 531
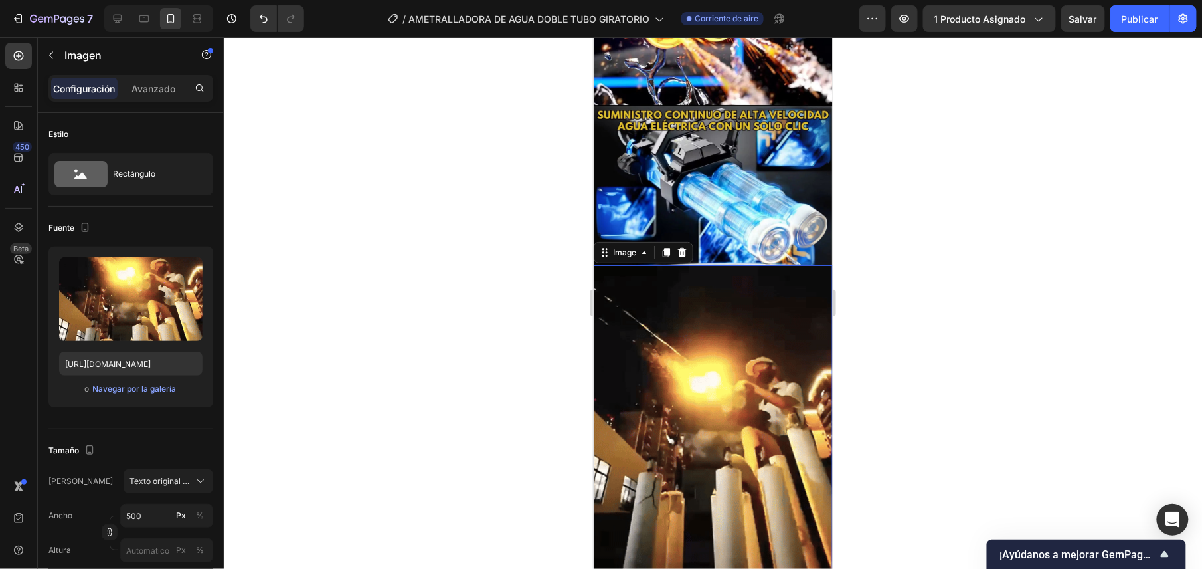
scroll to position [0, 0]
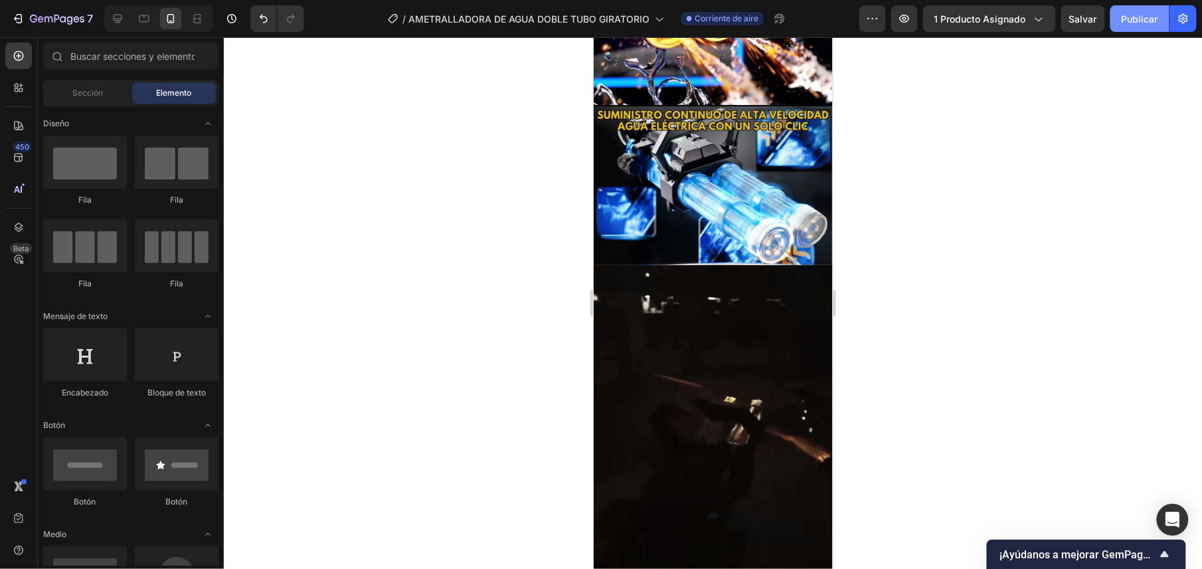
click at [1139, 27] on button "Publicar" at bounding box center [1140, 18] width 59 height 27
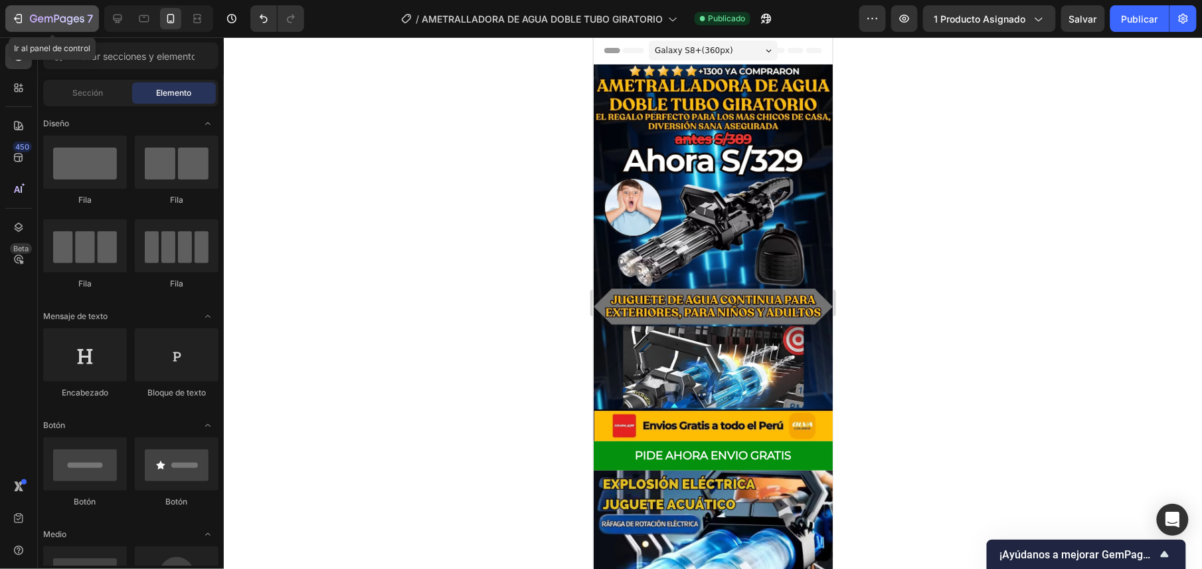
click at [54, 17] on icon "button" at bounding box center [57, 19] width 54 height 11
